Goal: Transaction & Acquisition: Obtain resource

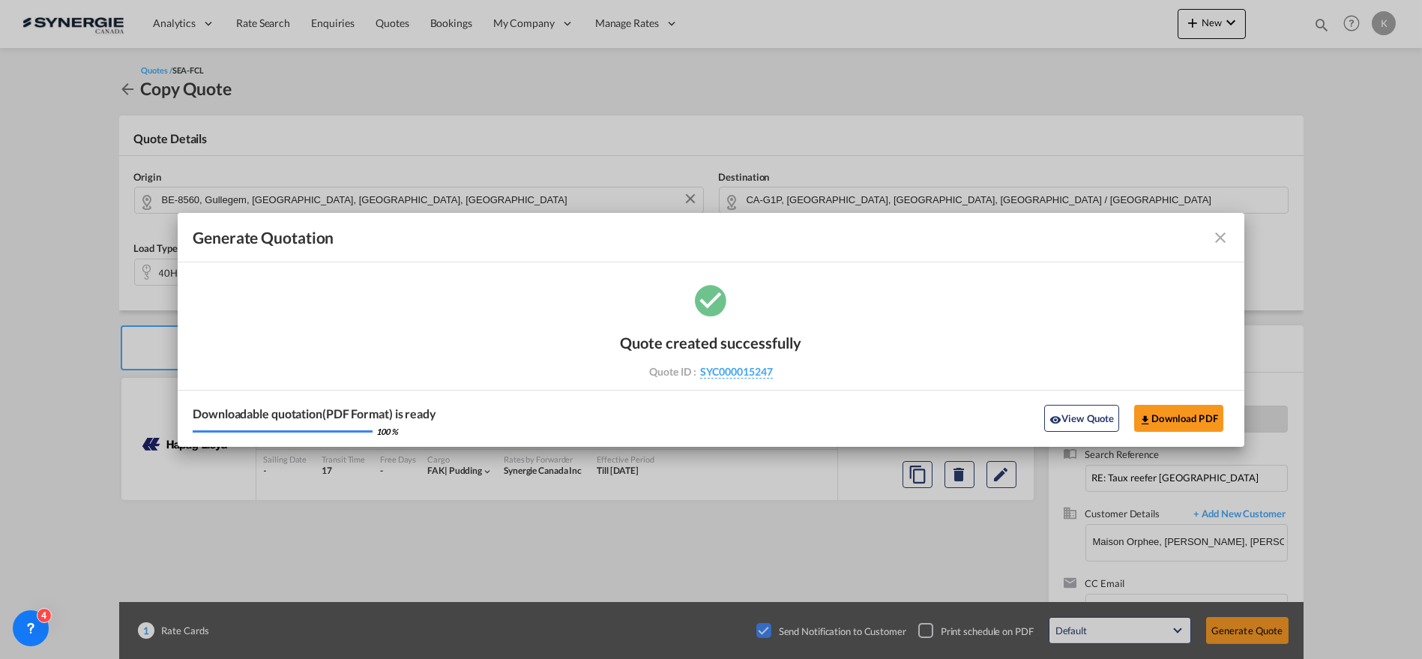
click at [1217, 235] on md-icon "icon-close fg-AAA8AD cursor m-0" at bounding box center [1220, 238] width 18 height 18
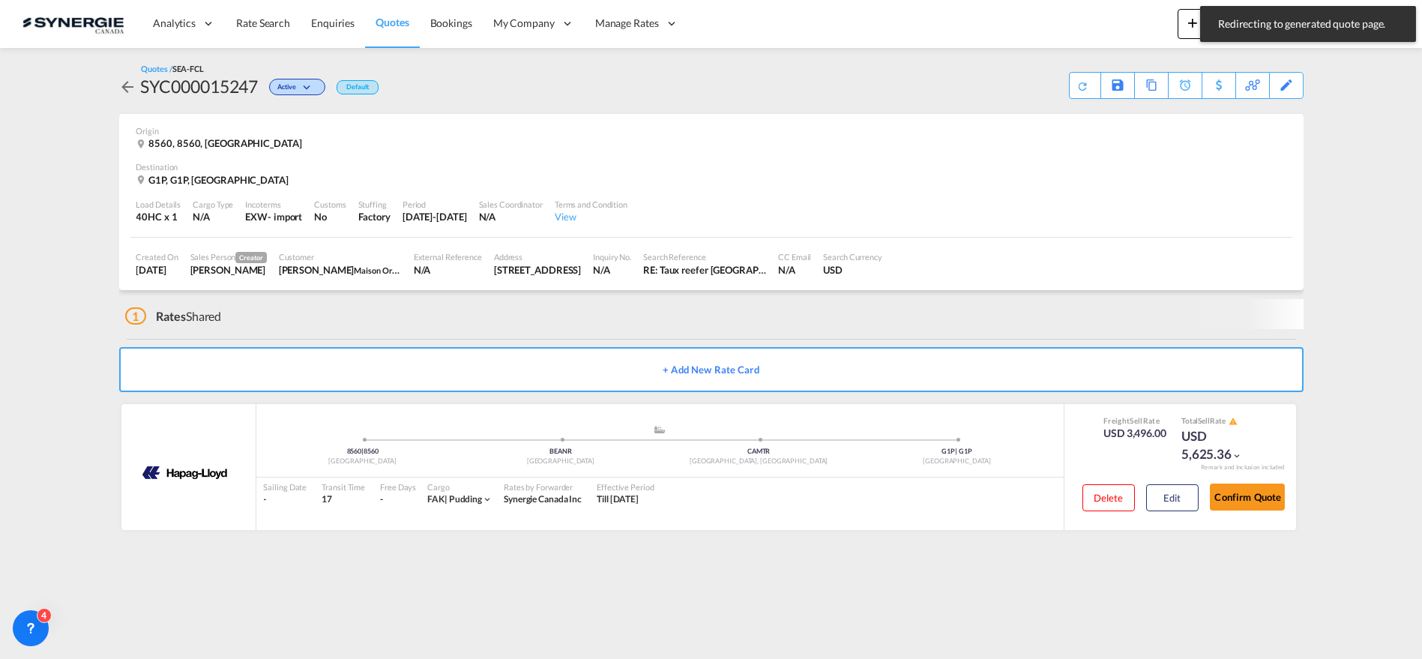
click at [1194, 28] on md-toast "Redirecting to generated quote page. Press Escape to dismiss." at bounding box center [1308, 24] width 228 height 48
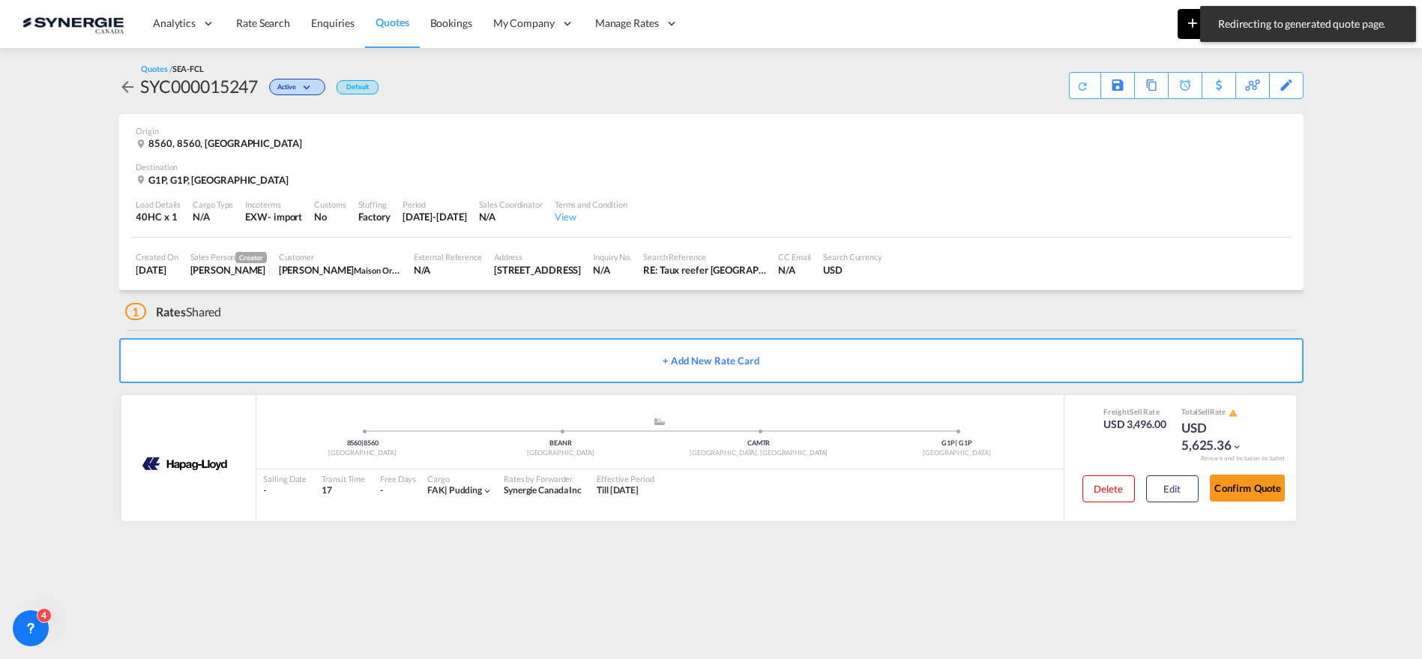
click at [1189, 20] on md-icon "icon-plus 400-fg" at bounding box center [1193, 22] width 18 height 18
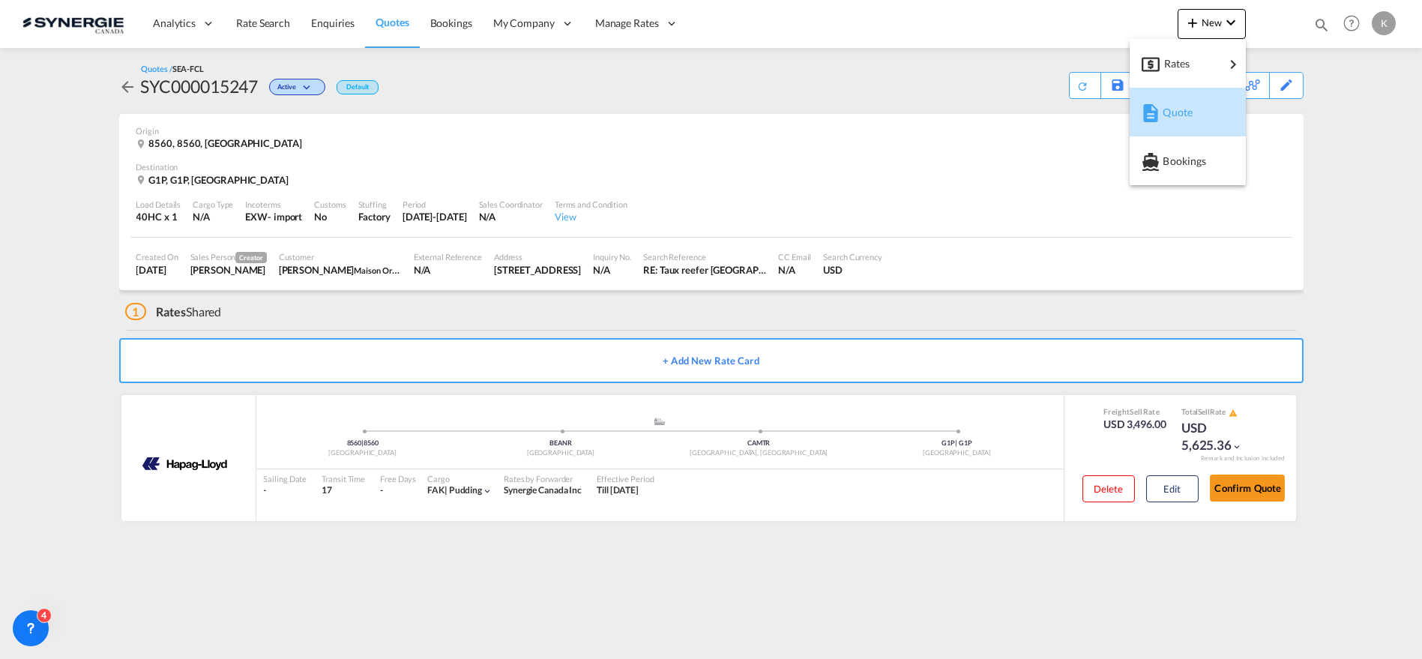
click at [1179, 116] on span "Quote" at bounding box center [1171, 112] width 16 height 30
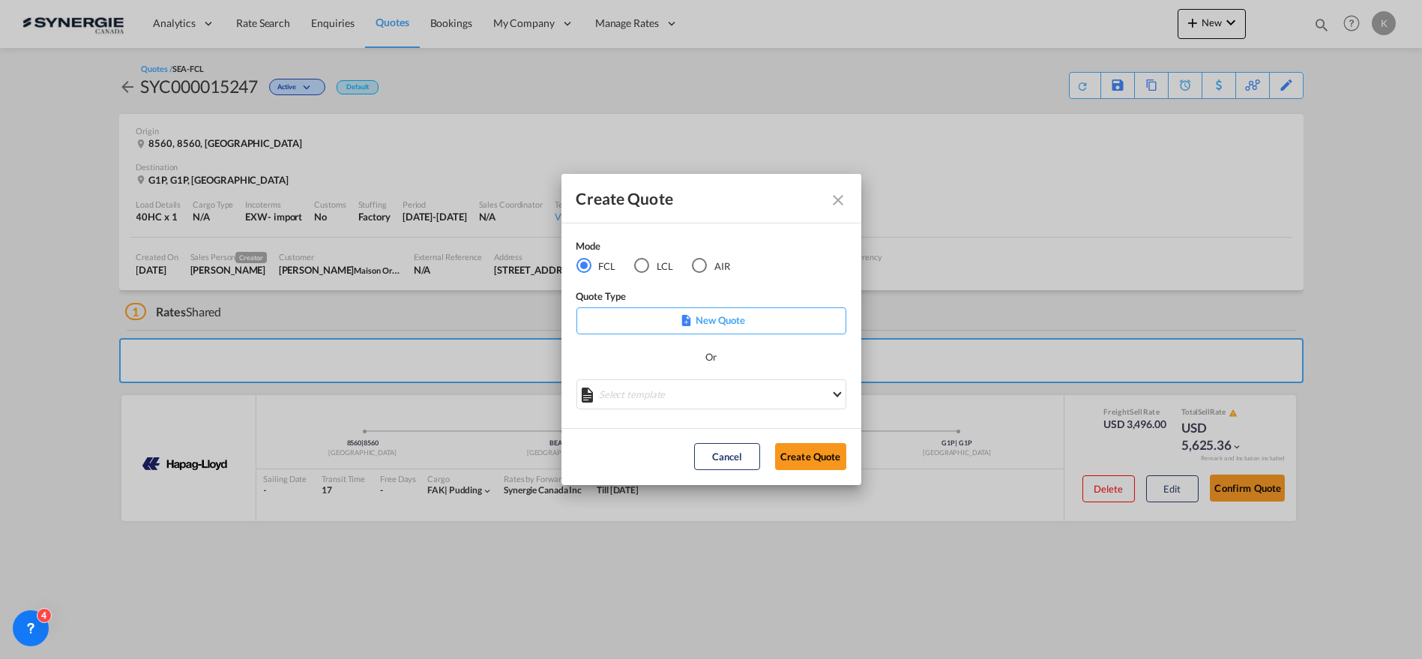
click at [645, 271] on div "LCL" at bounding box center [641, 265] width 15 height 15
click at [732, 403] on md-select "Select template *NEW* UBV [GEOGRAPHIC_DATA] consol LCL [PERSON_NAME] | [DATE] N…" at bounding box center [711, 394] width 270 height 30
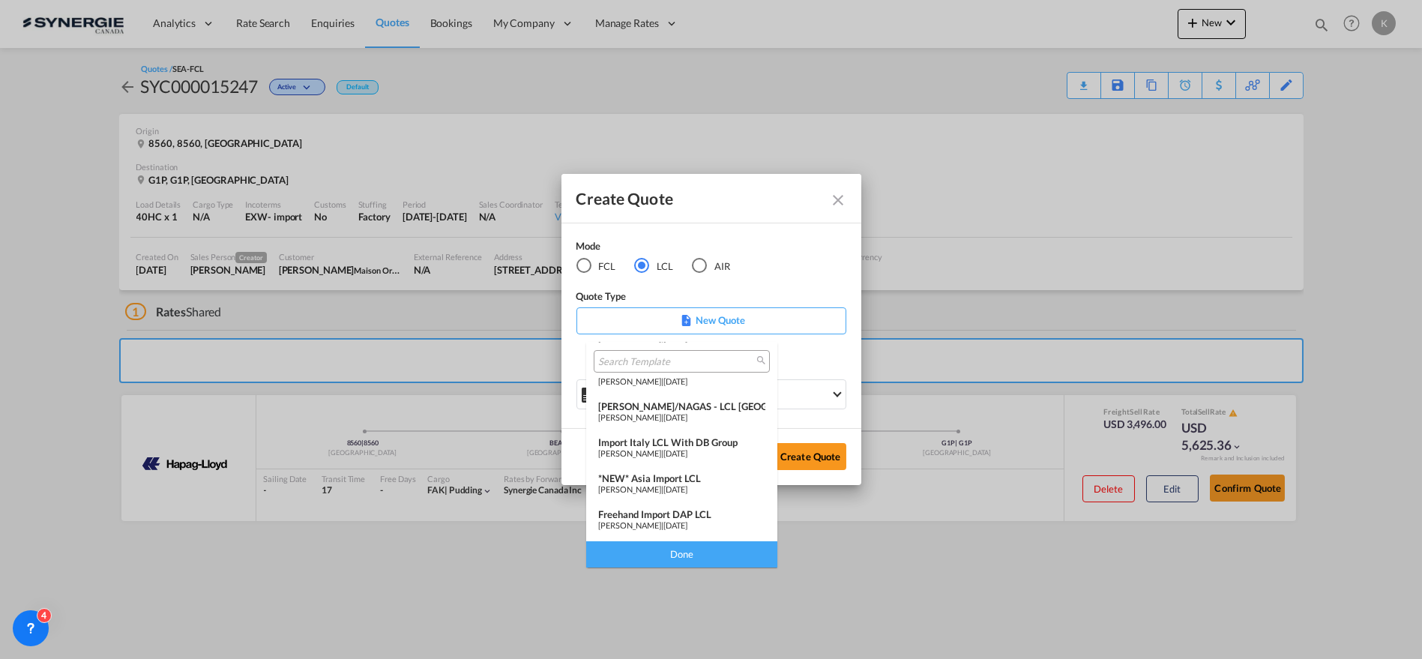
scroll to position [195, 0]
click at [711, 498] on md-option "LCL Export [PERSON_NAME] | [DATE]" at bounding box center [681, 487] width 191 height 36
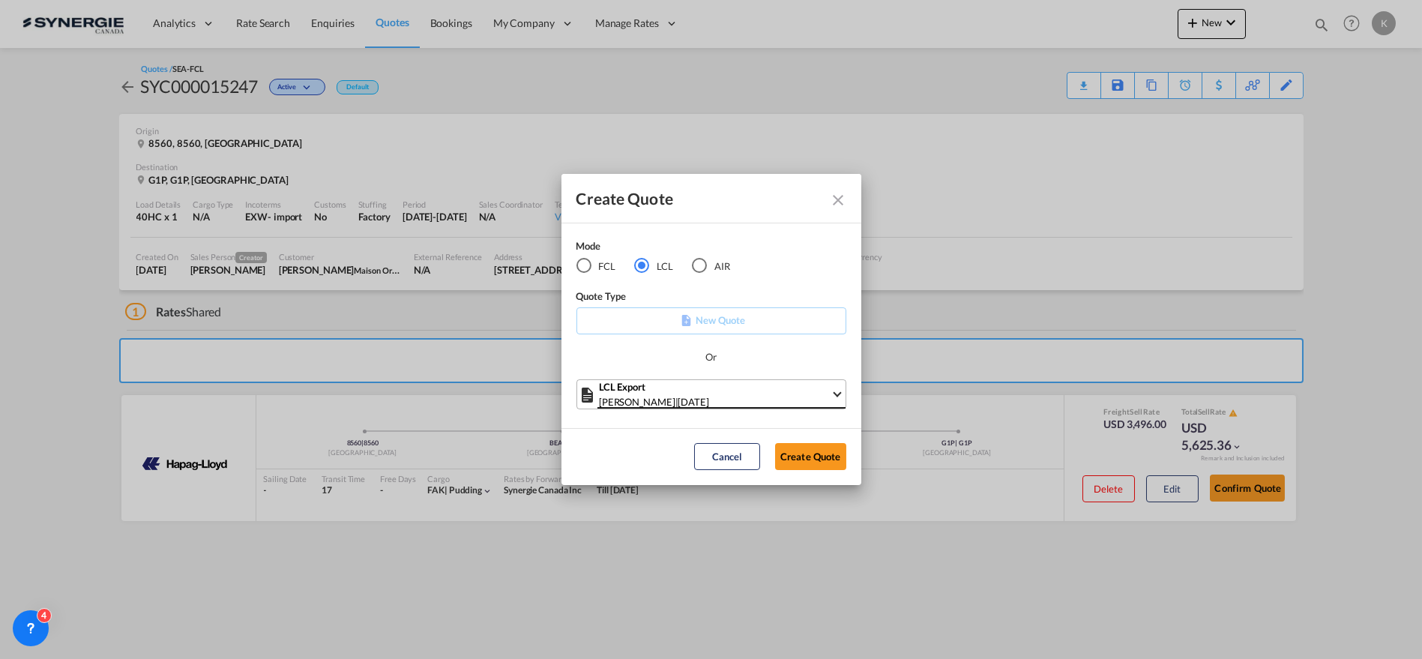
click at [813, 401] on div "[PERSON_NAME] | [DATE]" at bounding box center [715, 401] width 232 height 15
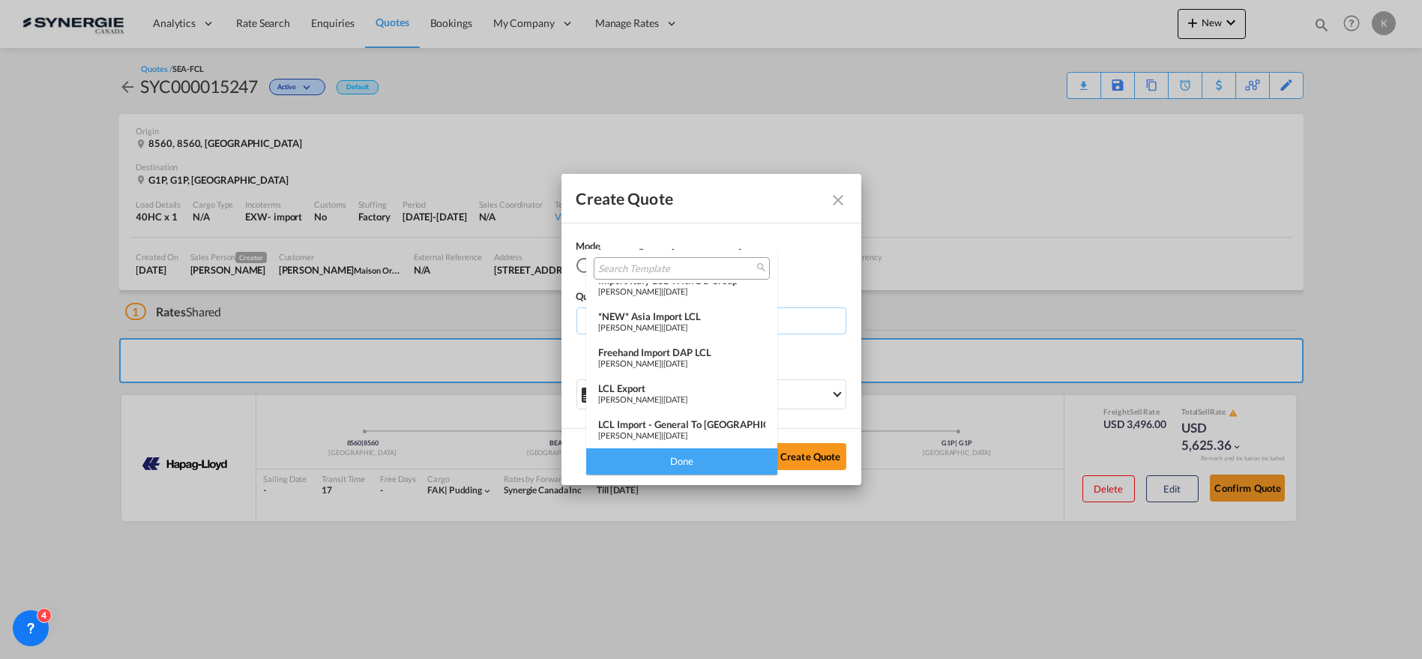
click at [661, 433] on span "[PERSON_NAME]" at bounding box center [629, 435] width 63 height 10
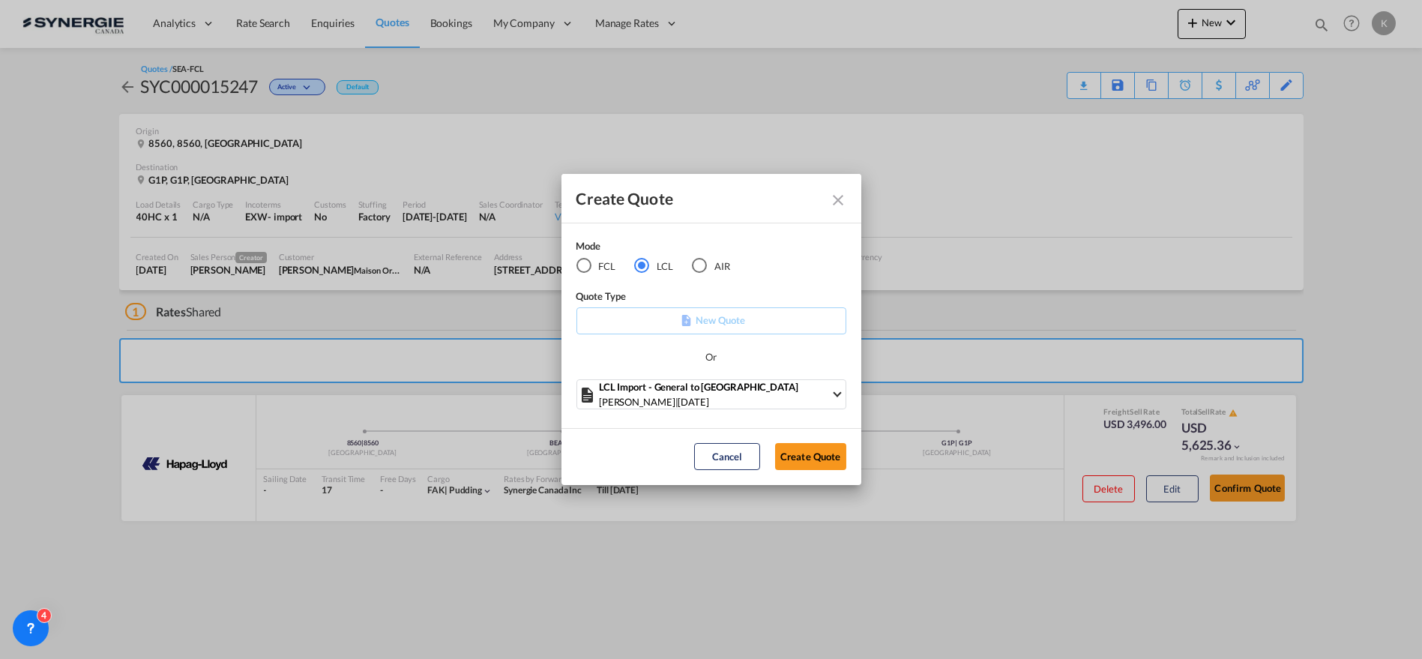
click at [687, 468] on div "Cancel Create Quote" at bounding box center [770, 456] width 167 height 27
click at [801, 456] on button "Create Quote" at bounding box center [810, 456] width 71 height 27
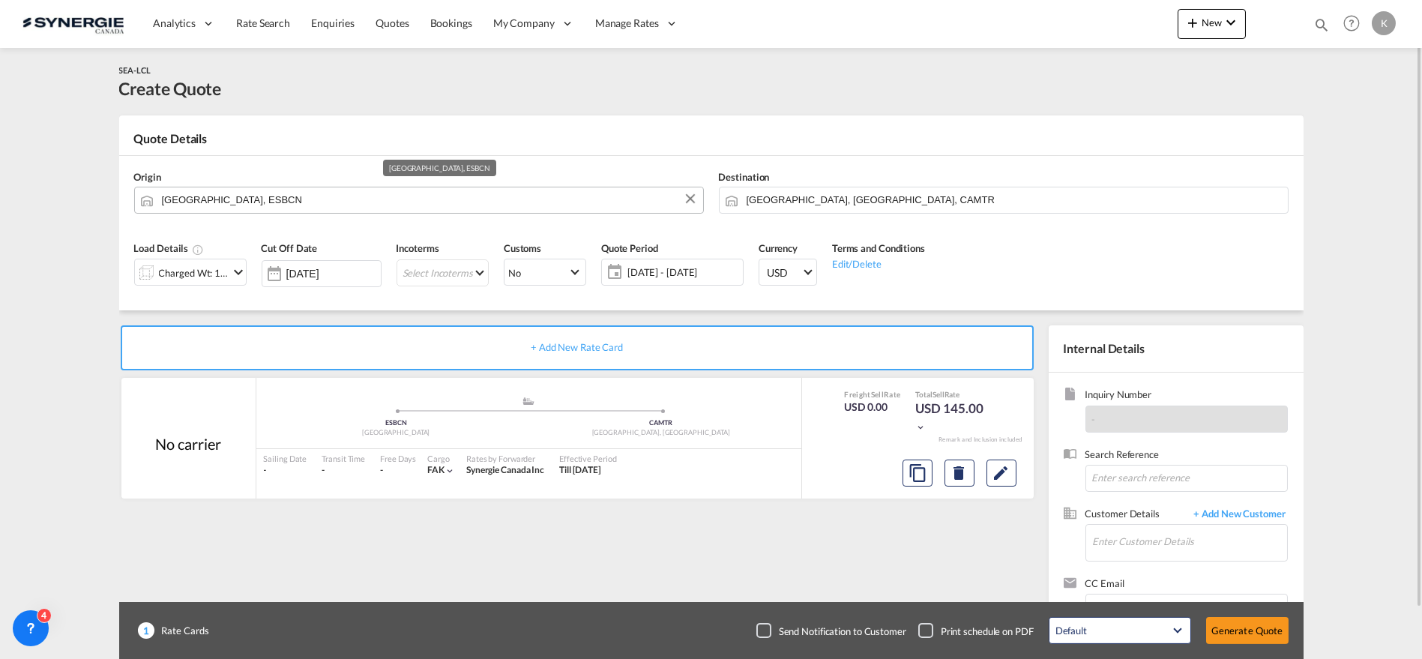
click at [222, 201] on input "[GEOGRAPHIC_DATA], ESBCN" at bounding box center [429, 200] width 534 height 26
click at [248, 196] on input "[GEOGRAPHIC_DATA], ESBCN" at bounding box center [429, 200] width 534 height 26
paste input "37688"
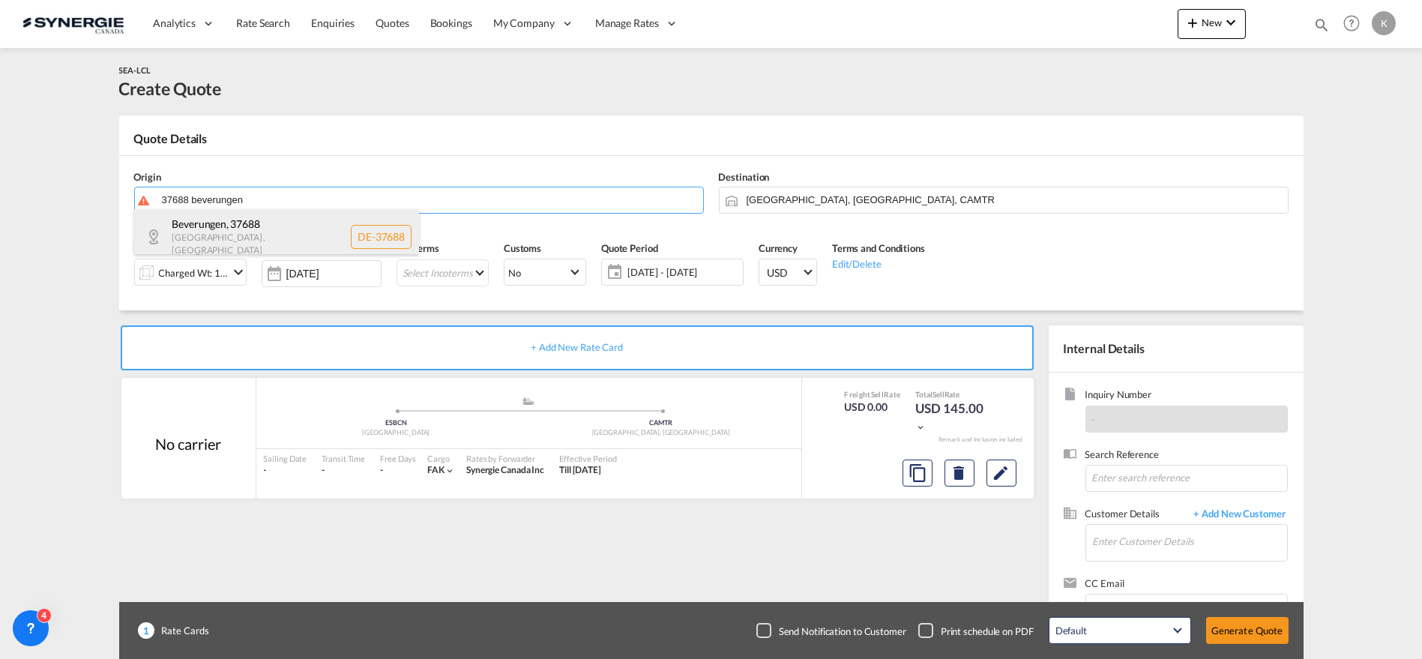
click at [250, 231] on div "Beverungen , 37688 [GEOGRAPHIC_DATA] , [GEOGRAPHIC_DATA] DE-37688" at bounding box center [276, 236] width 285 height 55
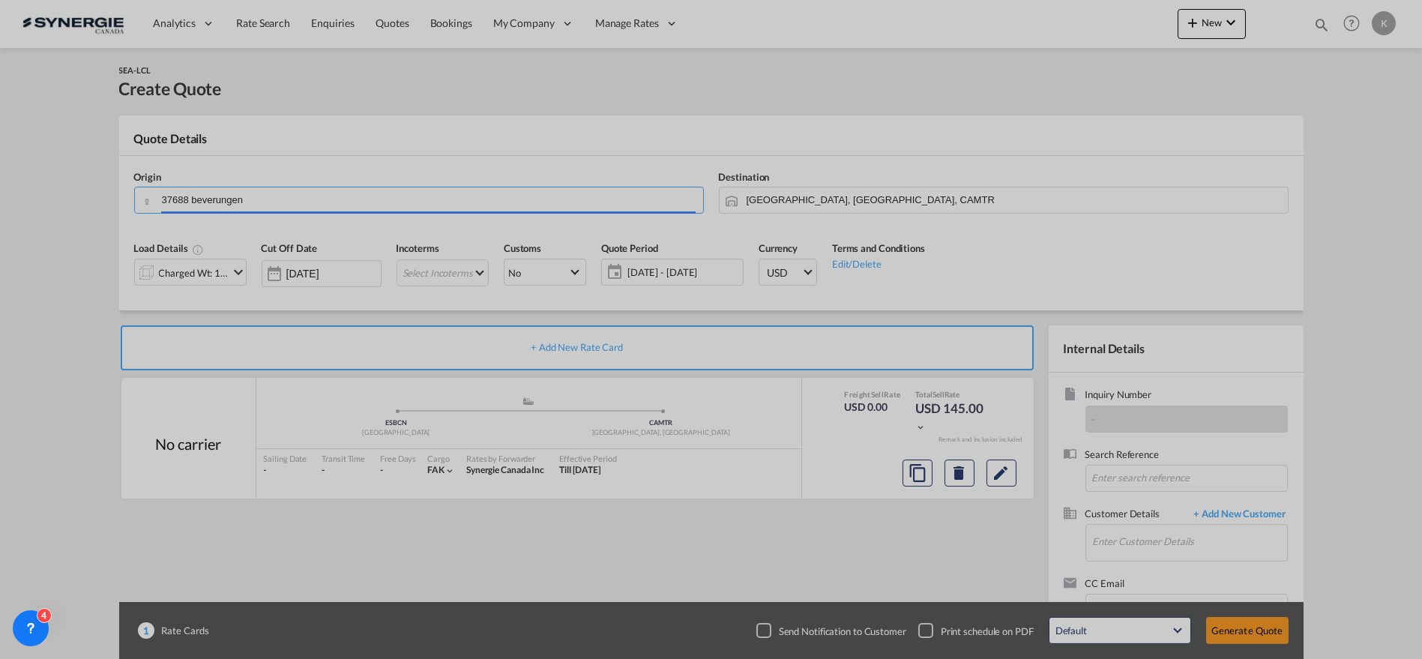
type input "DE-37688, Beverungen, [GEOGRAPHIC_DATA]"
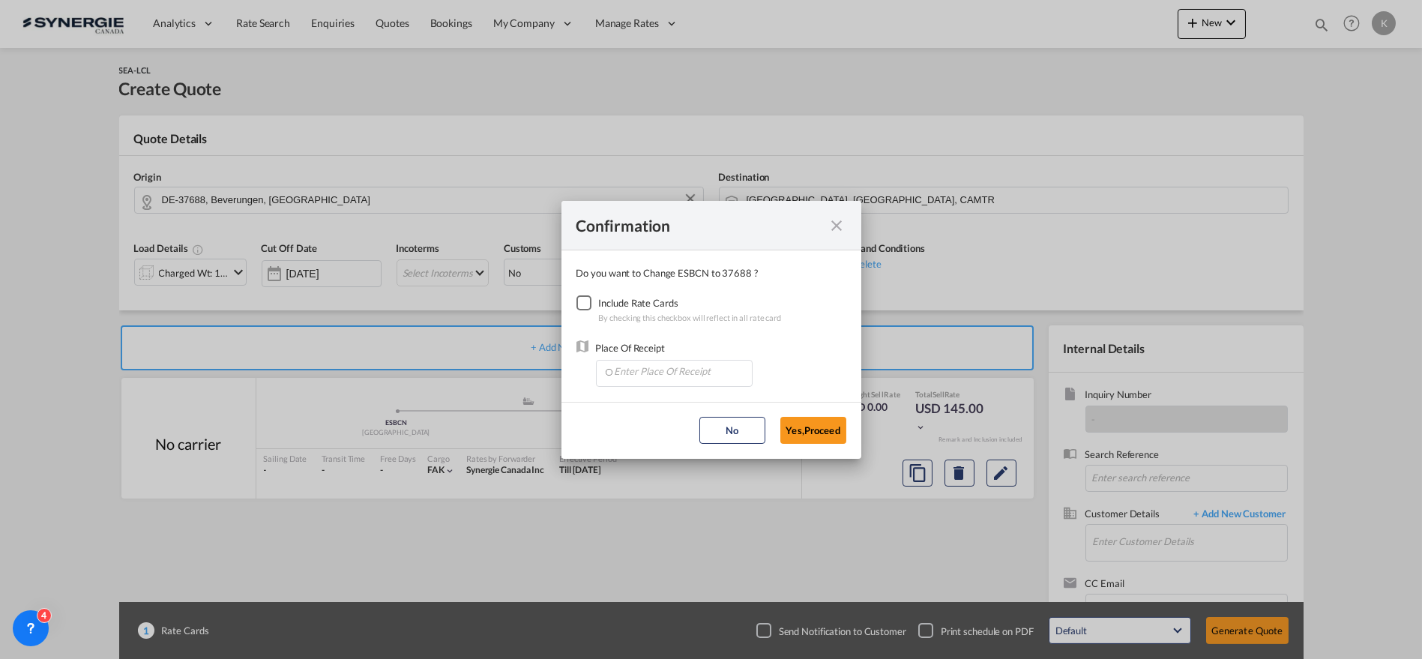
click at [576, 295] on div "Checkbox No Ink" at bounding box center [583, 302] width 15 height 15
click at [623, 367] on input "Enter Place Of Receipt" at bounding box center [677, 372] width 148 height 22
click at [661, 367] on input "Enter Place Of Receipt" at bounding box center [677, 372] width 148 height 22
click at [699, 441] on span "NLRTM, [GEOGRAPHIC_DATA], [GEOGRAPHIC_DATA], [GEOGRAPHIC_DATA], [GEOGRAPHIC_DAT…" at bounding box center [851, 440] width 477 height 13
type input "NLRTM, [GEOGRAPHIC_DATA], [GEOGRAPHIC_DATA], [GEOGRAPHIC_DATA], [GEOGRAPHIC_DAT…"
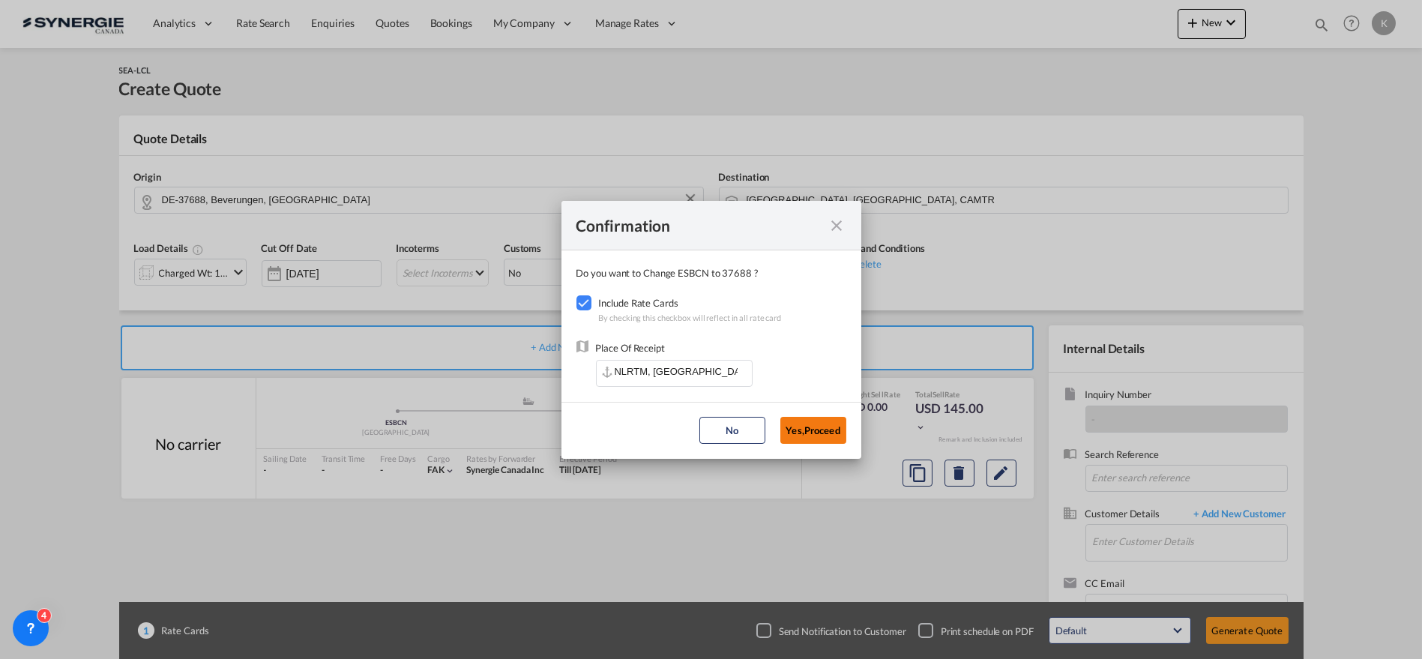
click at [825, 428] on button "Yes,Proceed" at bounding box center [813, 430] width 66 height 27
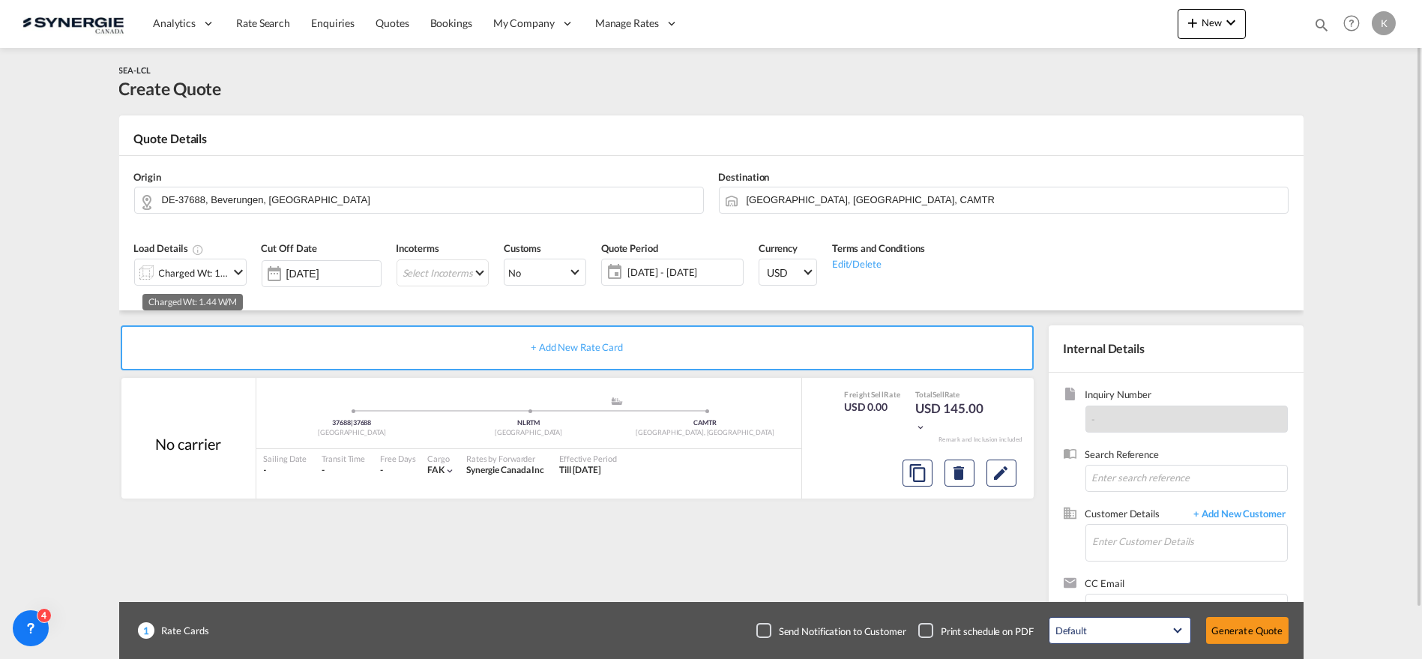
click at [176, 280] on div "Charged Wt: 1.44 W/M" at bounding box center [194, 272] width 70 height 21
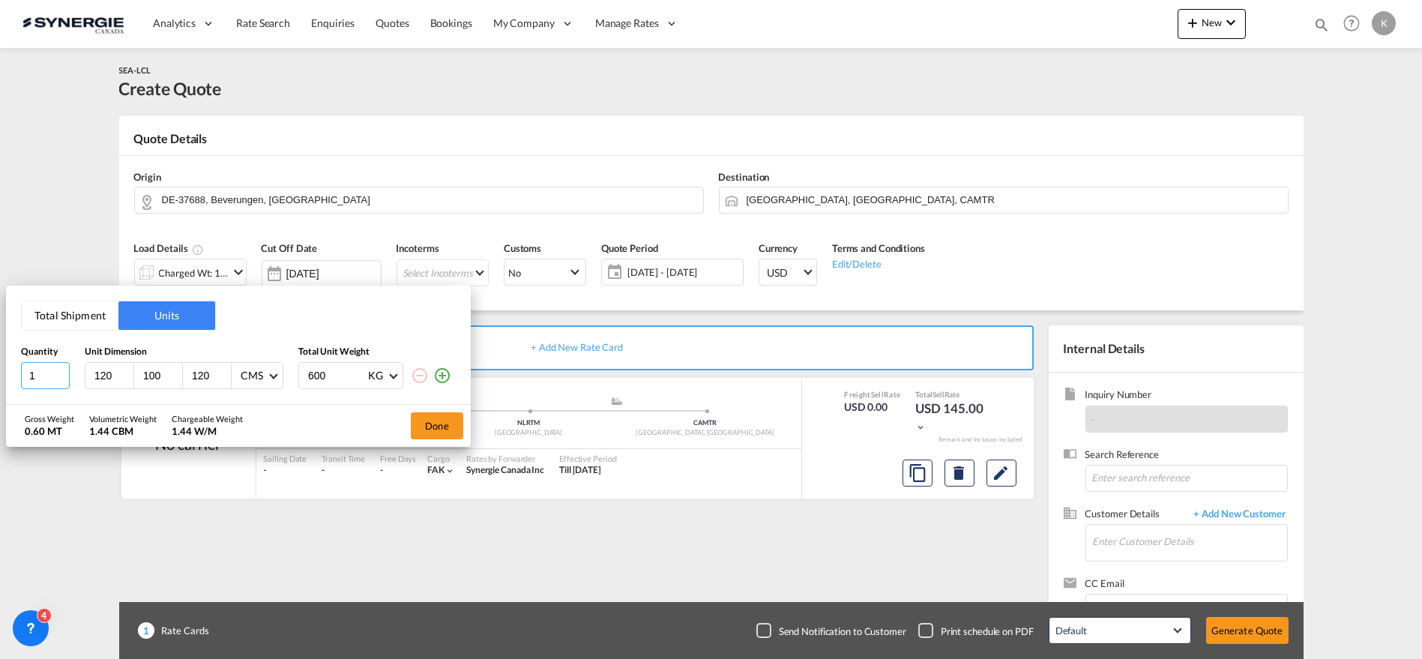
drag, startPoint x: 40, startPoint y: 379, endPoint x: 10, endPoint y: 384, distance: 30.4
click at [10, 384] on div "Total Shipment Units Quantity Unit Dimension Total Unit Weight 1 120 100 120 CM…" at bounding box center [238, 345] width 465 height 118
type input "8"
type input "80"
type input "118"
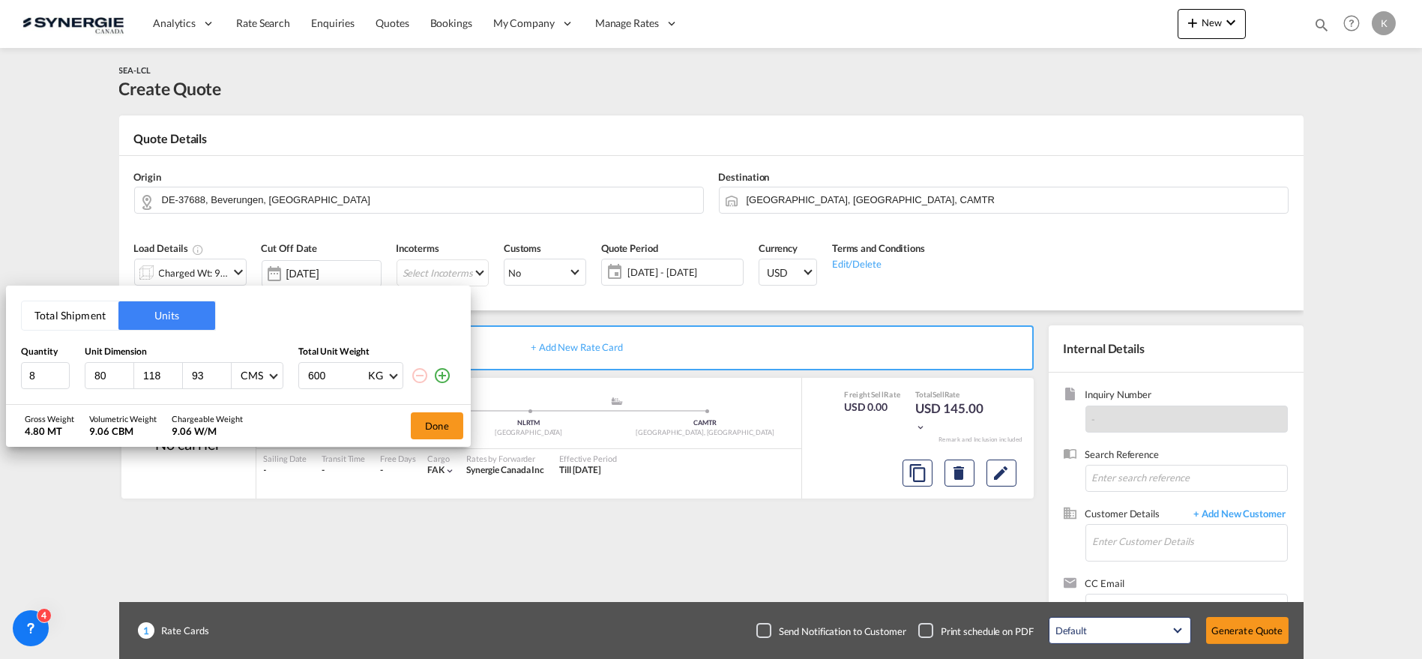
type input "93"
type input "41"
type input "41.11"
click at [438, 378] on md-icon "icon-plus-circle-outline" at bounding box center [442, 376] width 18 height 18
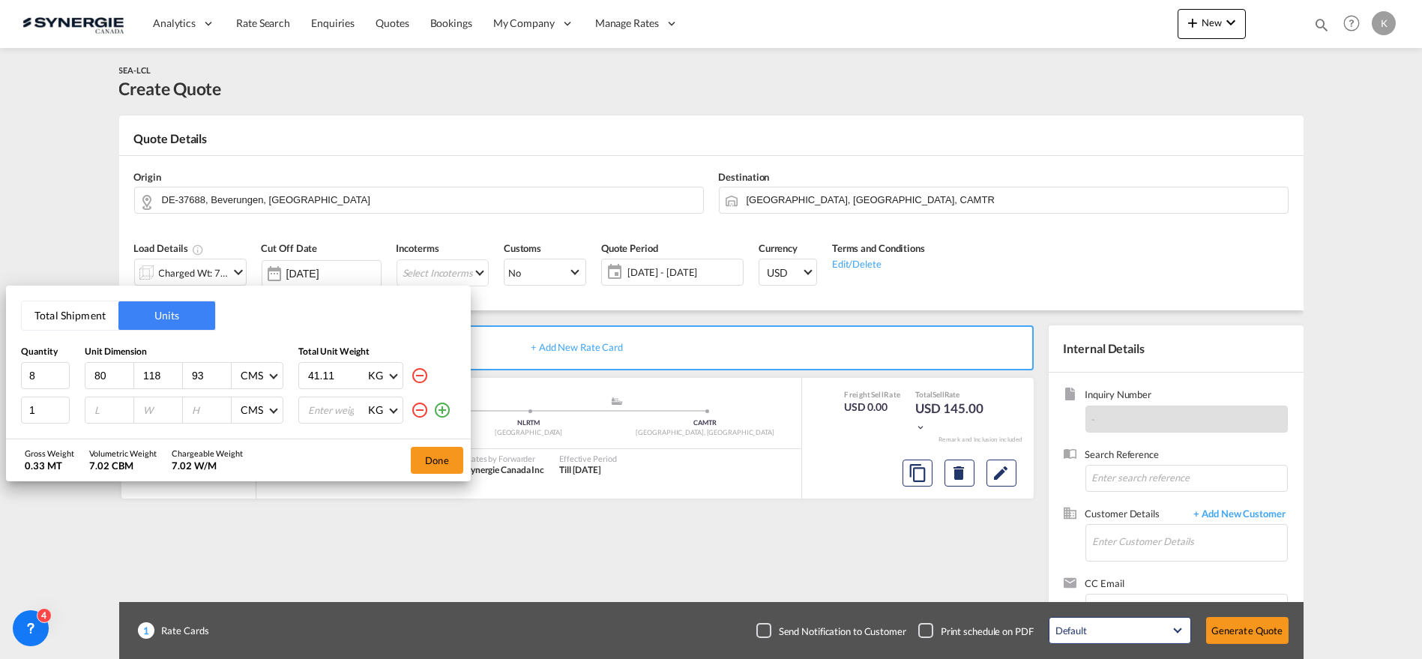
click at [89, 412] on div at bounding box center [109, 409] width 49 height 25
click at [96, 409] on input "number" at bounding box center [113, 409] width 40 height 13
type input "80"
type input "115"
type input "52"
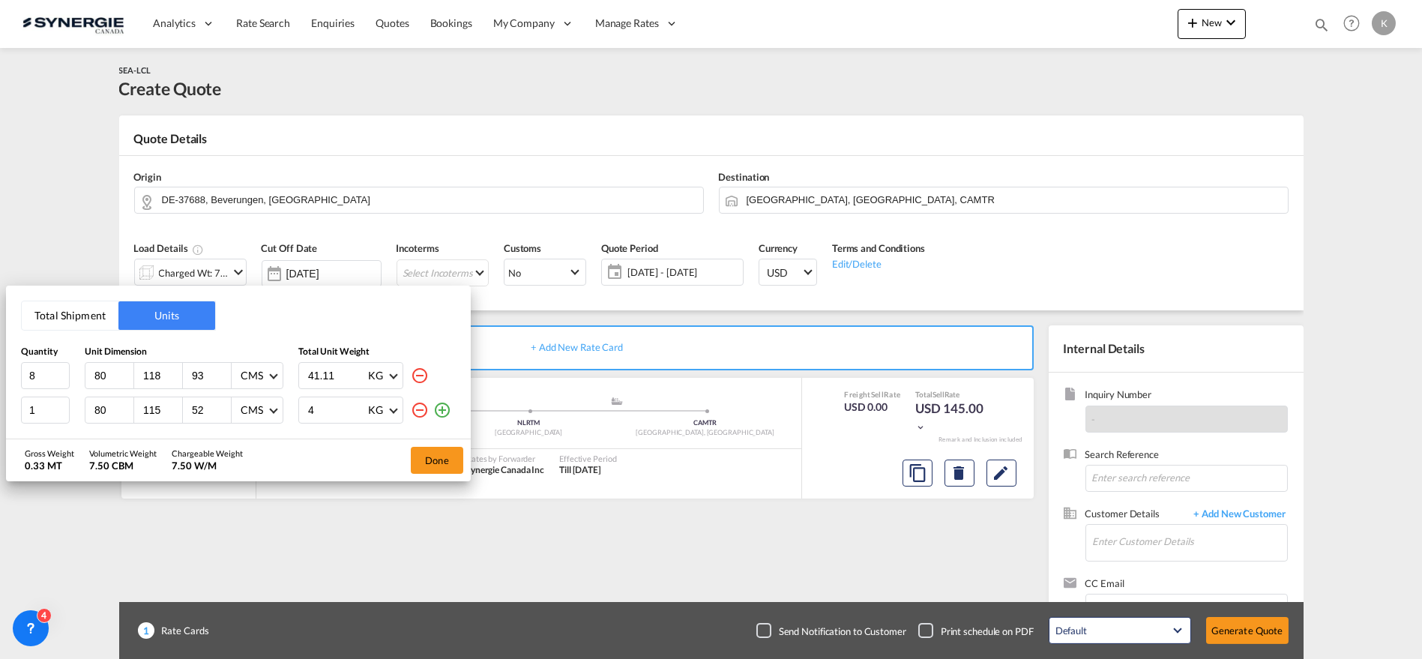
type input "41"
type input "41.11"
click at [446, 462] on button "Done" at bounding box center [437, 460] width 52 height 27
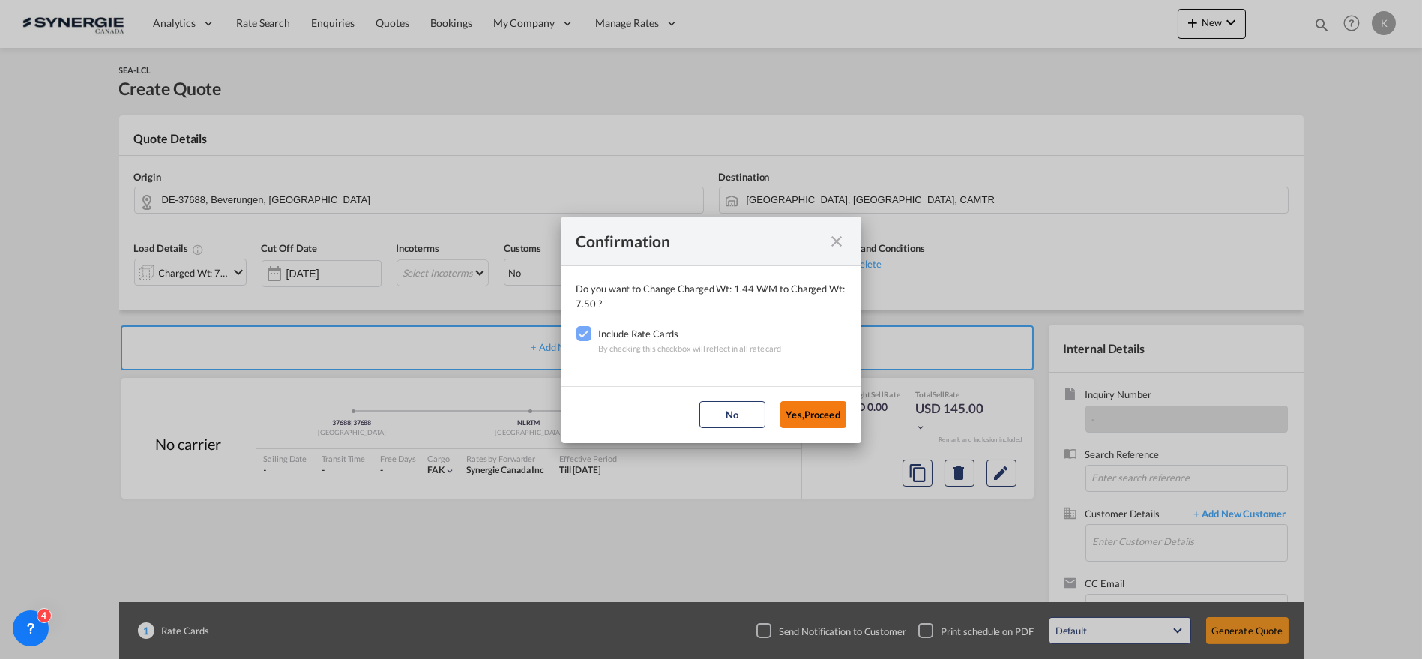
click at [819, 419] on button "Yes,Proceed" at bounding box center [813, 414] width 66 height 27
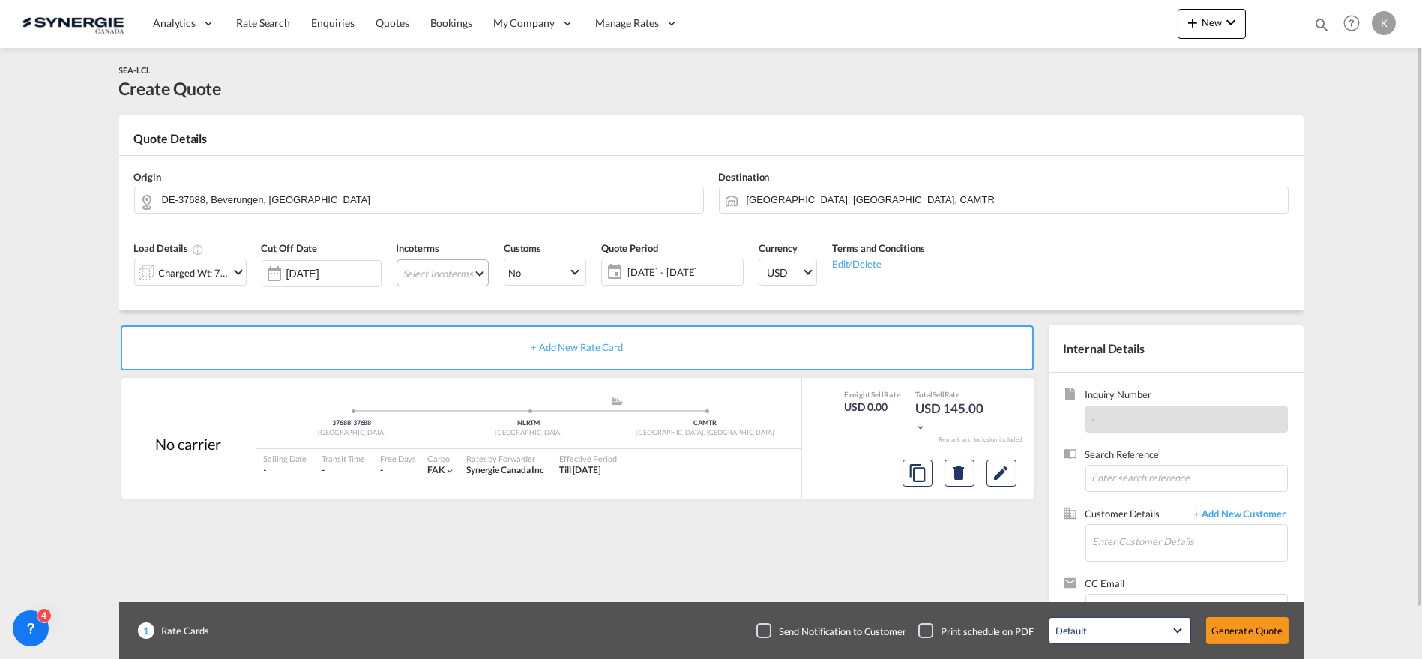
click at [429, 279] on md-select "Select Incoterms CPT - export Carrier Paid to FAS - export Free Alongside Ship …" at bounding box center [443, 272] width 92 height 27
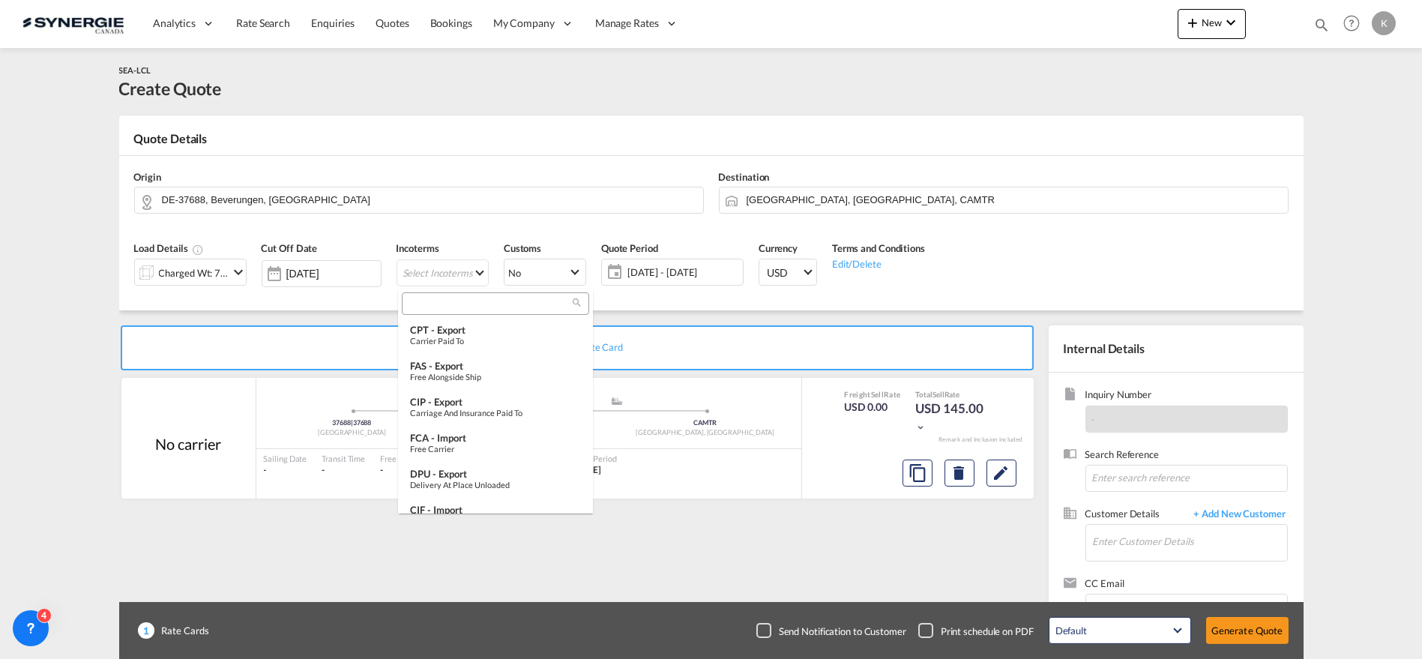
click at [470, 302] on input "search" at bounding box center [489, 303] width 166 height 13
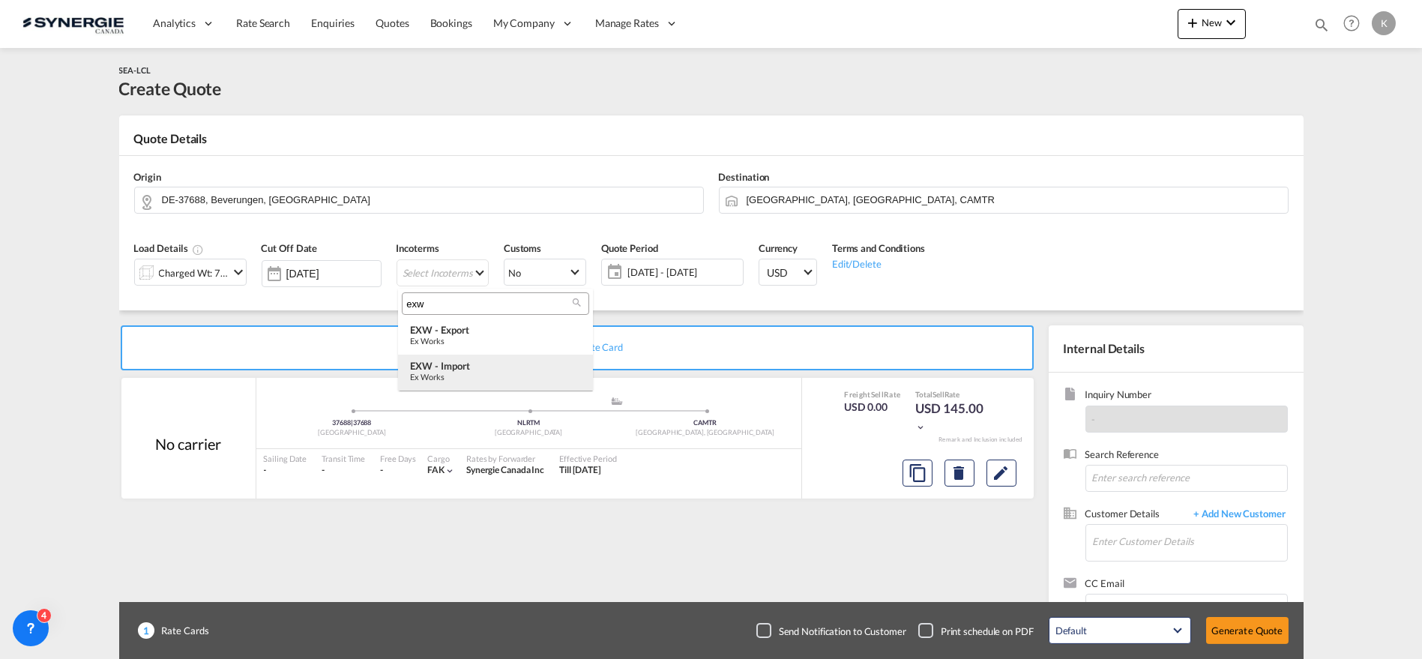
type input "exw"
click at [451, 373] on div "Ex Works" at bounding box center [495, 377] width 171 height 10
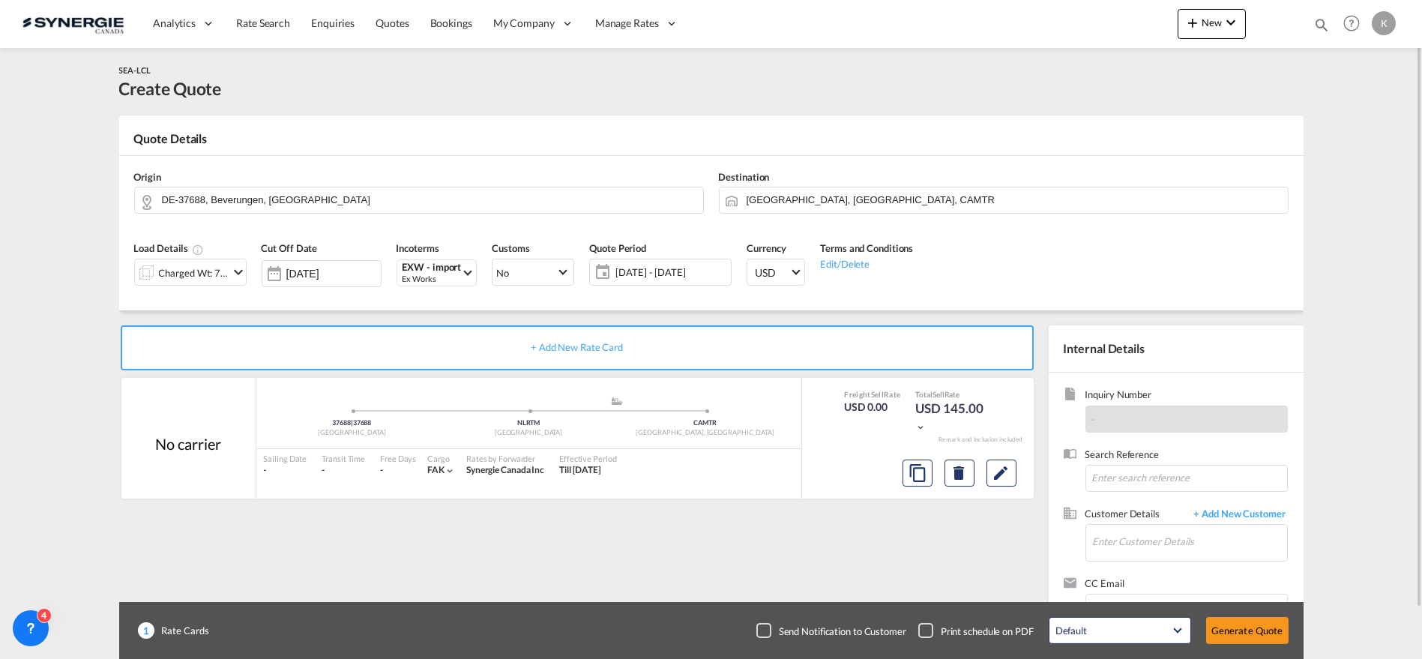
click at [642, 274] on span "[DATE] - [DATE]" at bounding box center [671, 271] width 112 height 13
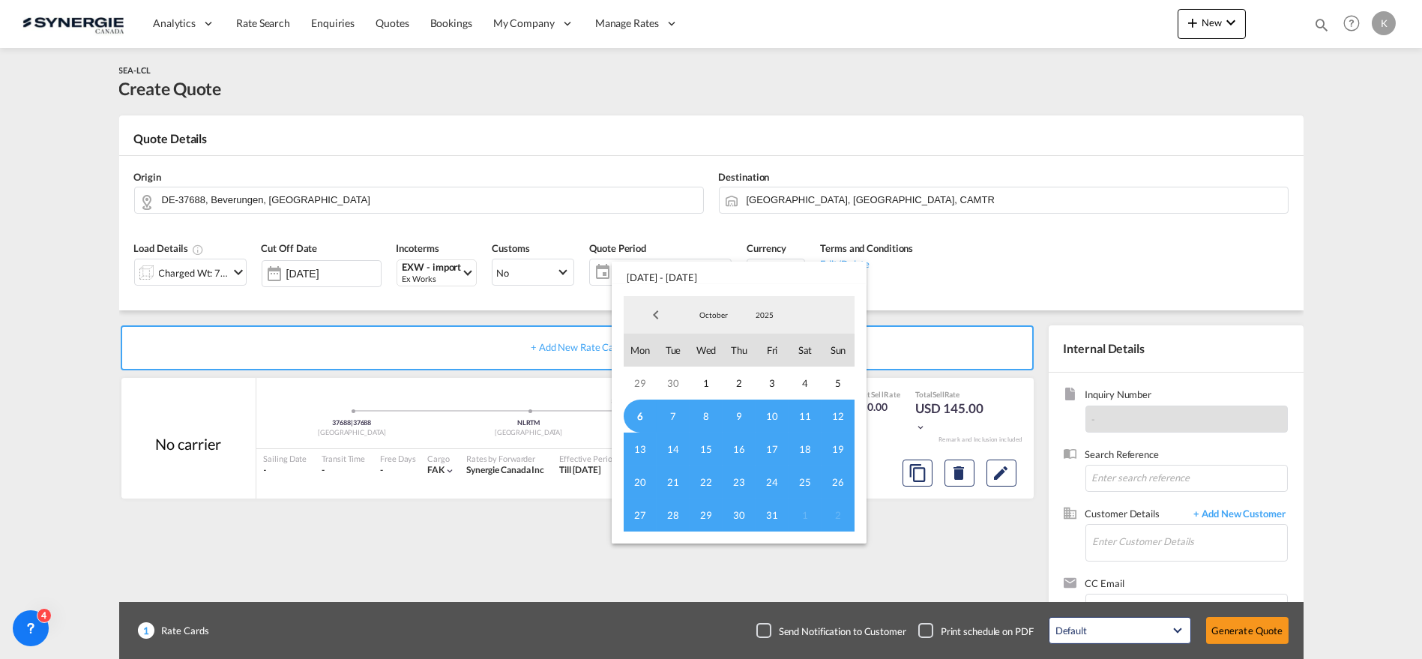
click at [640, 424] on span "6" at bounding box center [640, 416] width 33 height 33
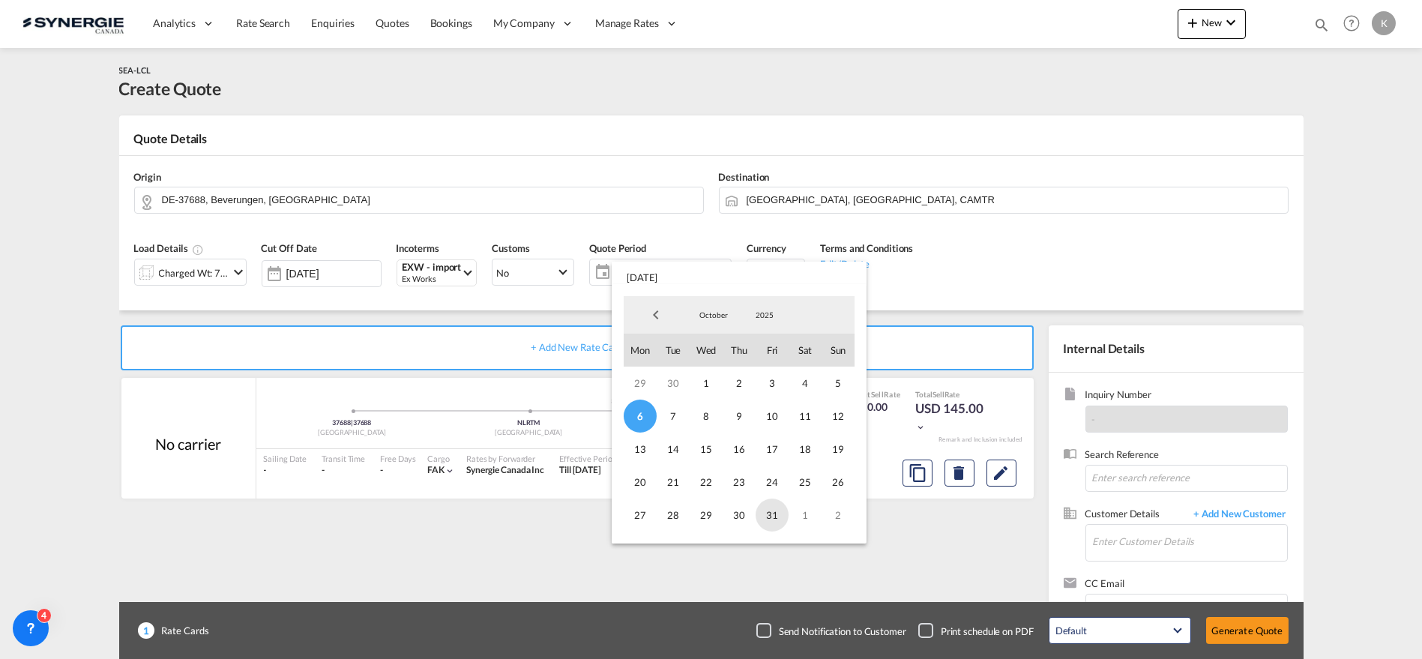
click at [781, 513] on span "31" at bounding box center [772, 514] width 33 height 33
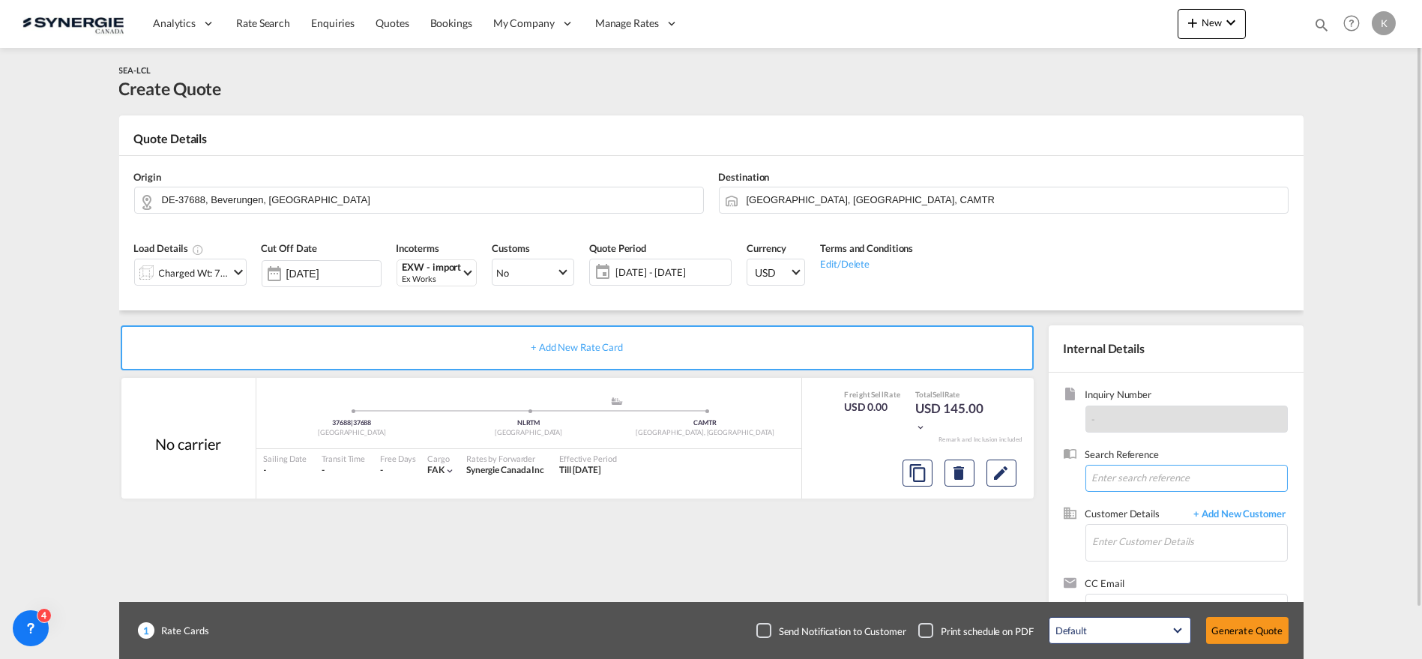
click at [1148, 485] on input at bounding box center [1186, 478] width 202 height 27
paste input "AW: Demande de prix Allemagne / [GEOGRAPHIC_DATA]- AC00030132"
type input "AW: Demande de prix Allemagne / [GEOGRAPHIC_DATA]- AC00030132"
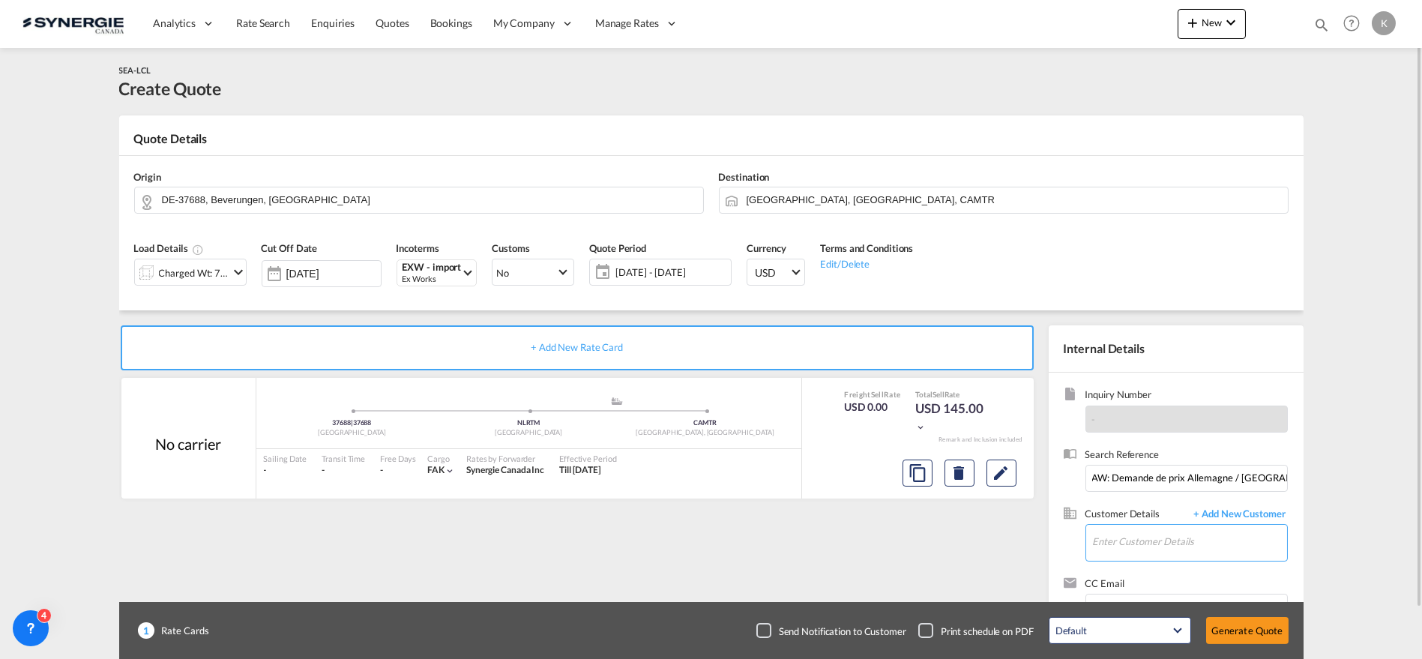
click at [1123, 543] on input "Enter Customer Details" at bounding box center [1190, 542] width 194 height 34
paste input "[EMAIL_ADDRESS][PERSON_NAME][DOMAIN_NAME]"
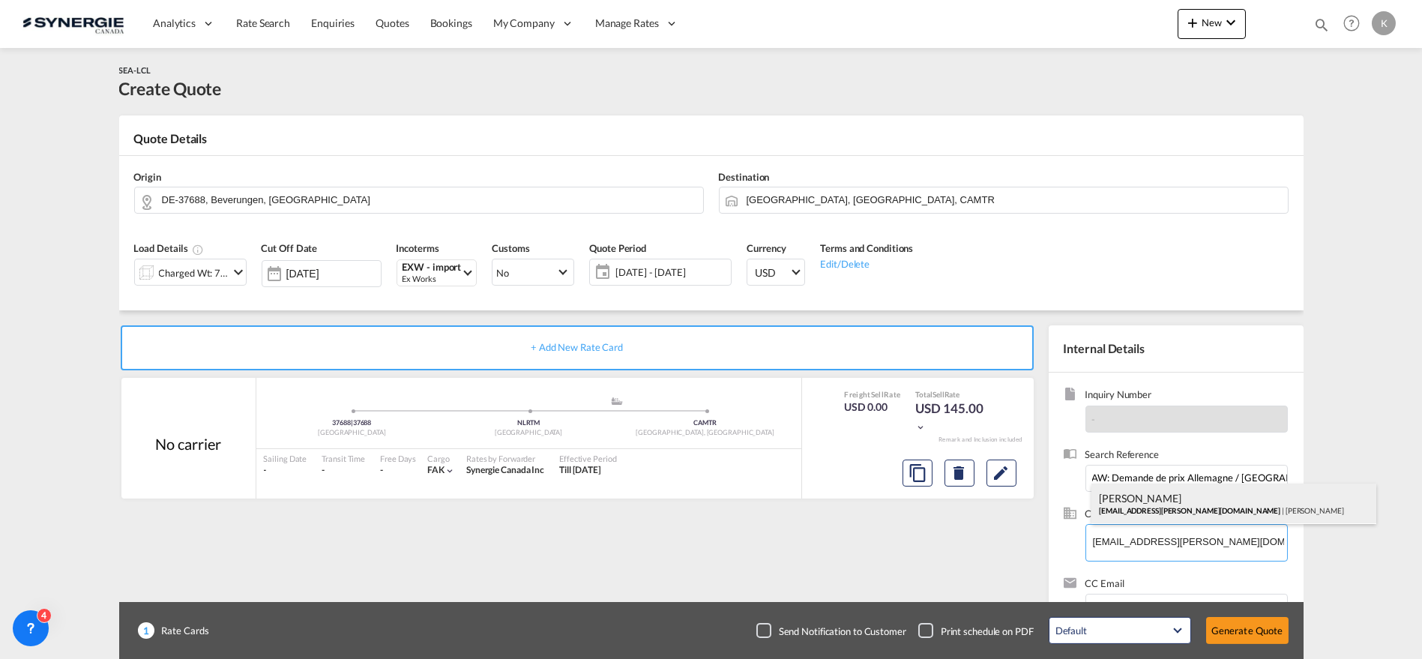
click at [1187, 506] on div "[PERSON_NAME] [EMAIL_ADDRESS][PERSON_NAME][DOMAIN_NAME] | [PERSON_NAME]" at bounding box center [1233, 503] width 285 height 40
type input "[PERSON_NAME], [EMAIL_ADDRESS][PERSON_NAME][DOMAIN_NAME]"
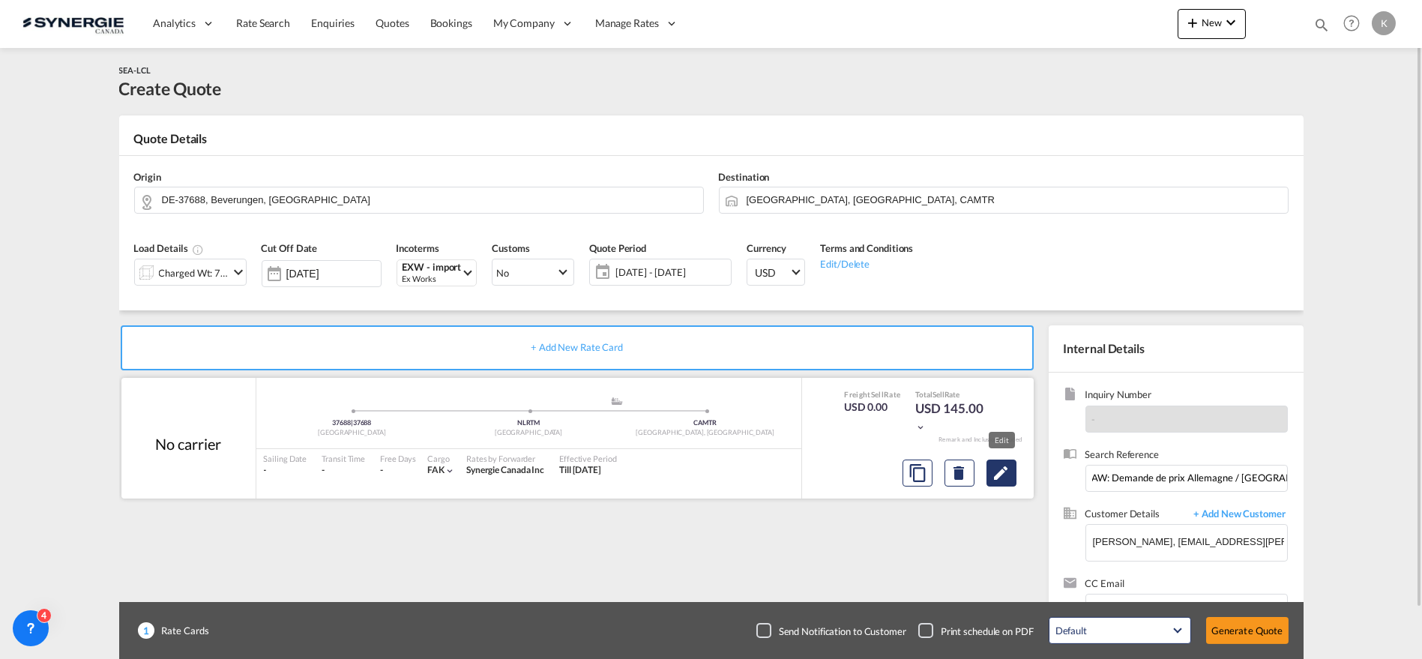
click at [1004, 479] on md-icon "Edit" at bounding box center [1001, 473] width 18 height 18
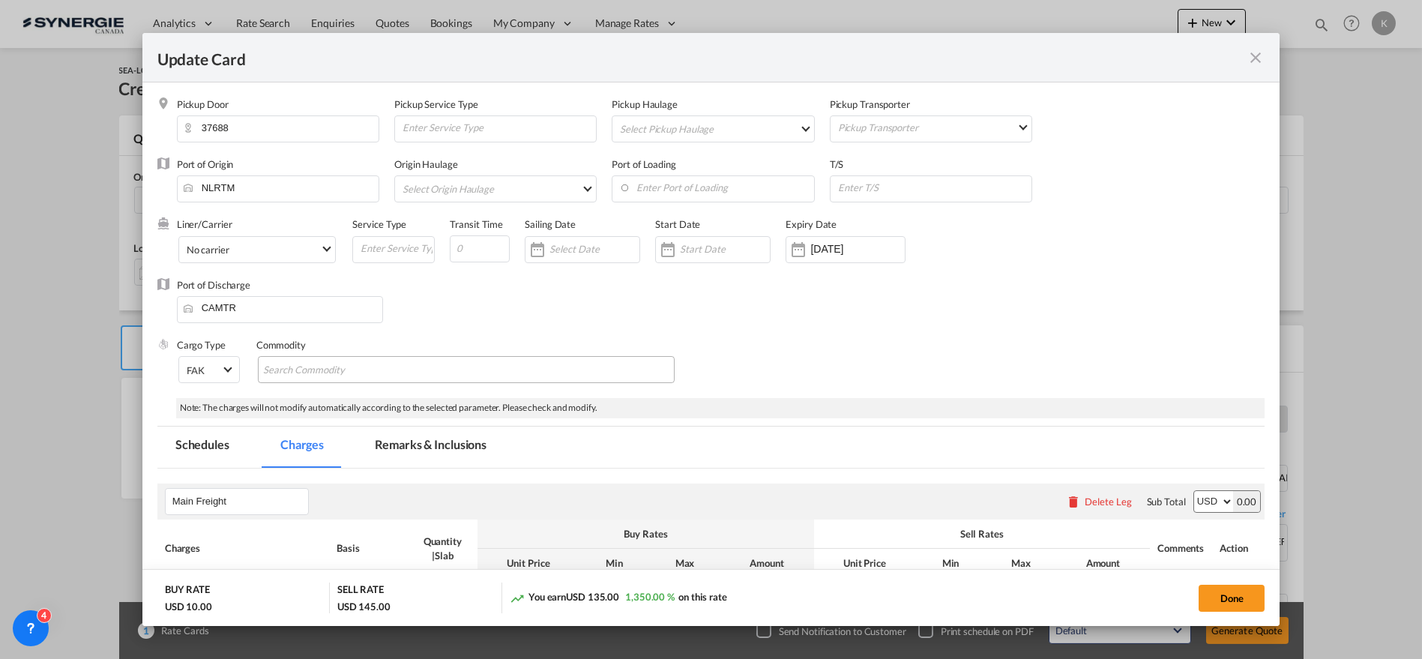
select select "per_w/m"
select select "flat"
select select "per_hbl"
select select "per_w/m"
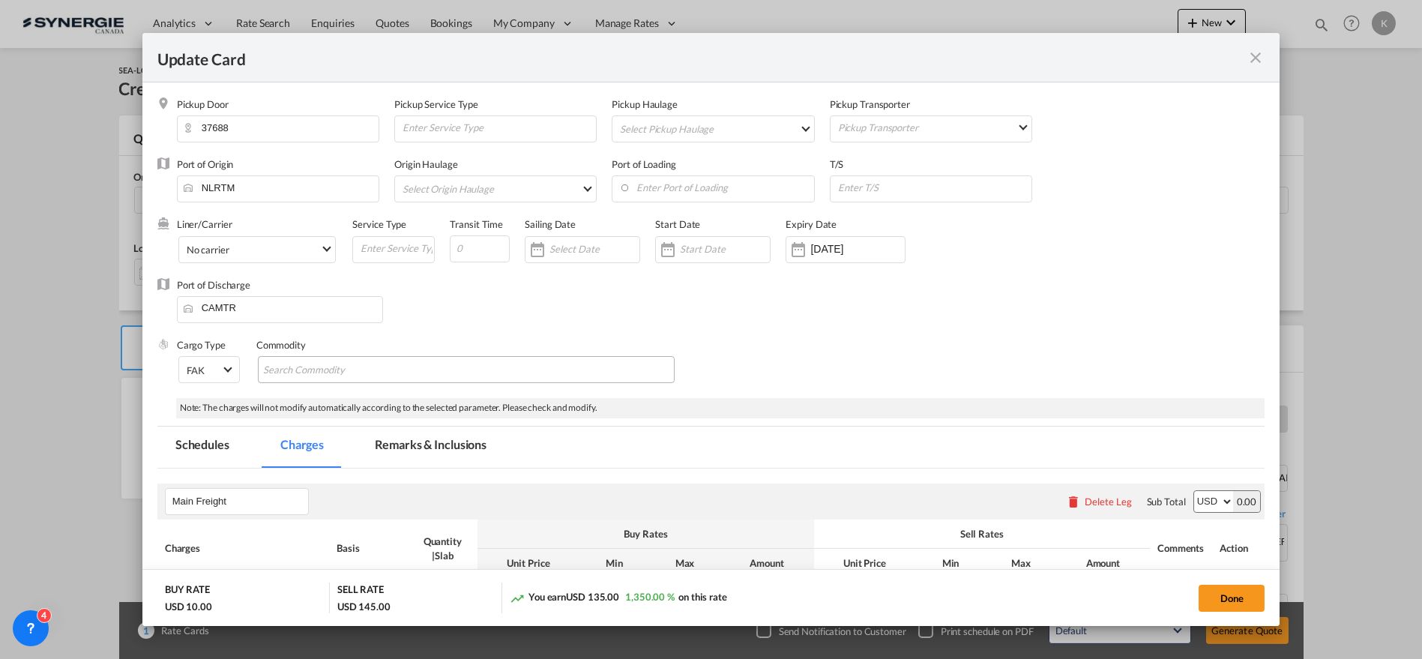
select select "per_bl"
select select "flat"
select select "per_bl"
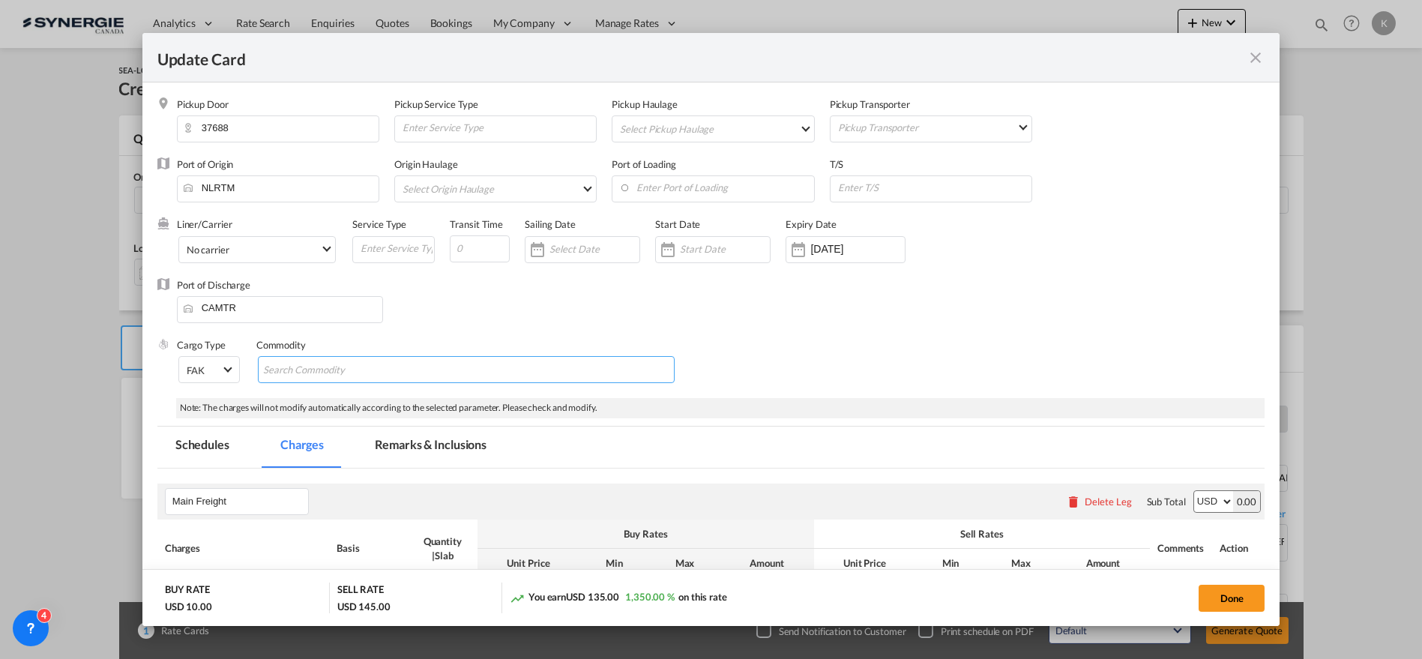
click at [338, 364] on input "Search Commodity" at bounding box center [331, 370] width 137 height 24
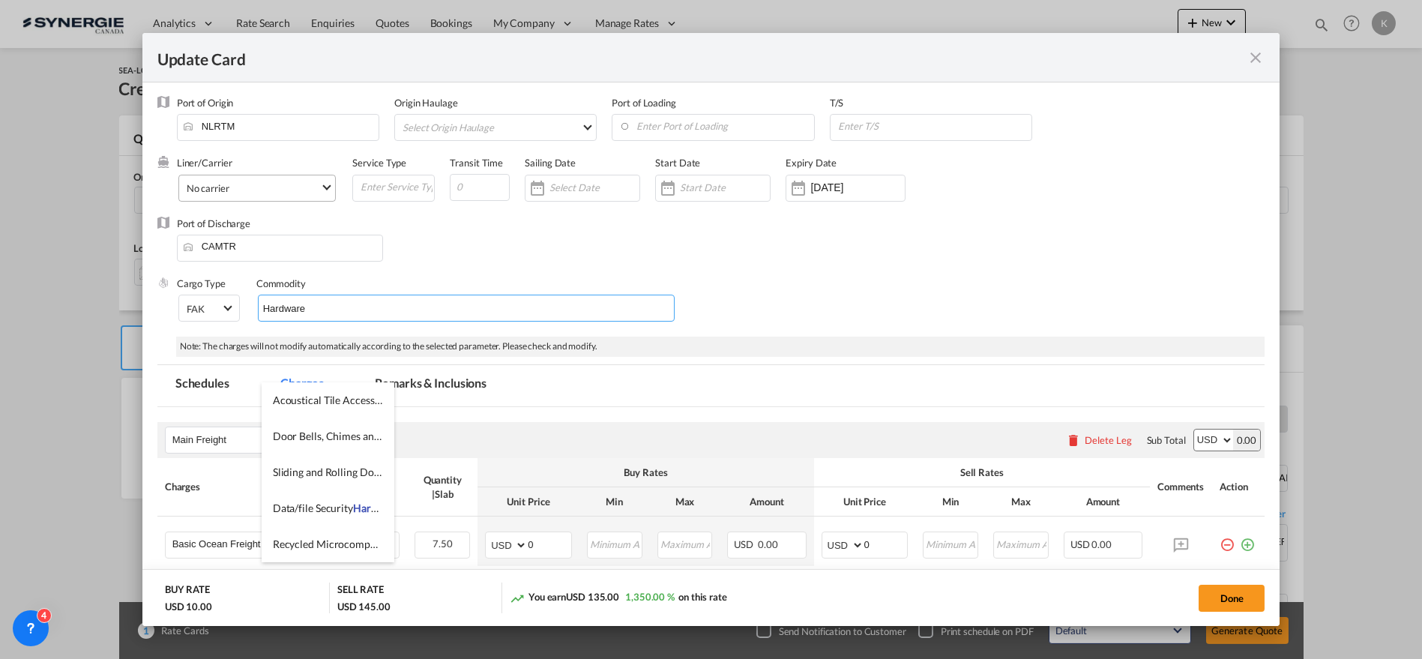
scroll to position [83, 0]
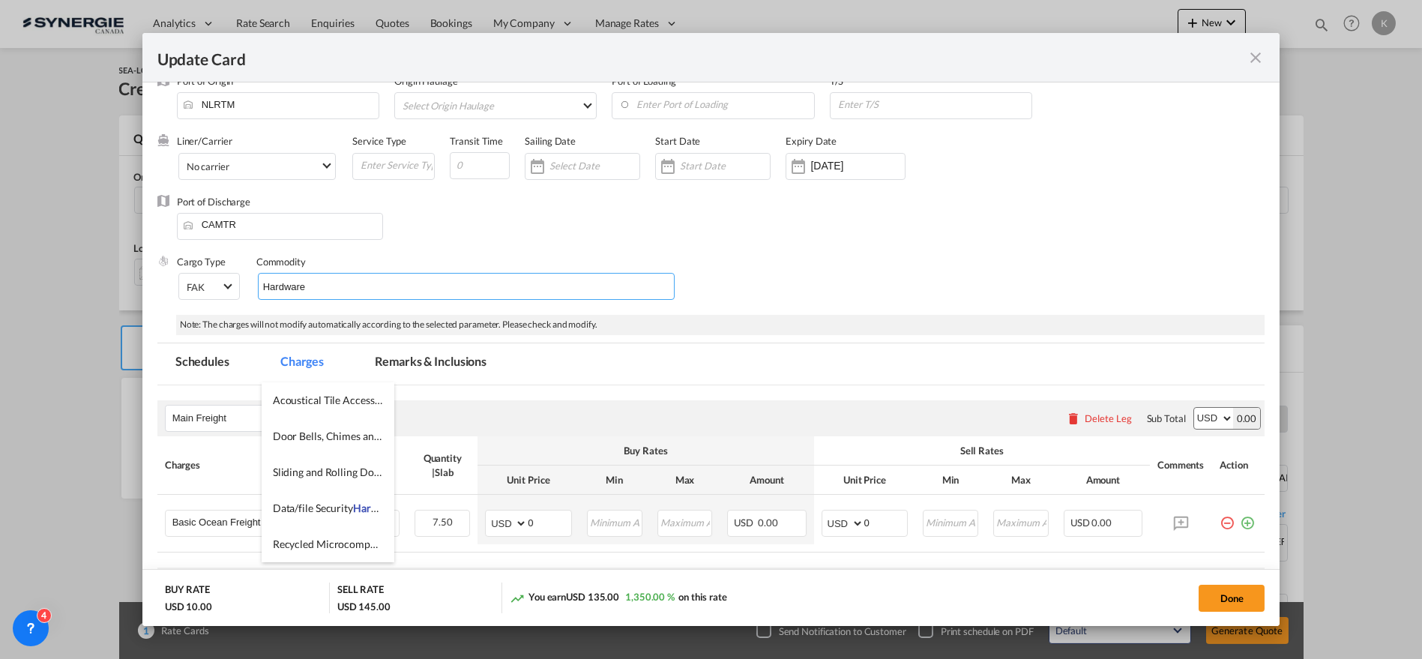
type input "Hardware"
click at [678, 228] on div "Port of Discharge CAMTR" at bounding box center [711, 225] width 1108 height 60
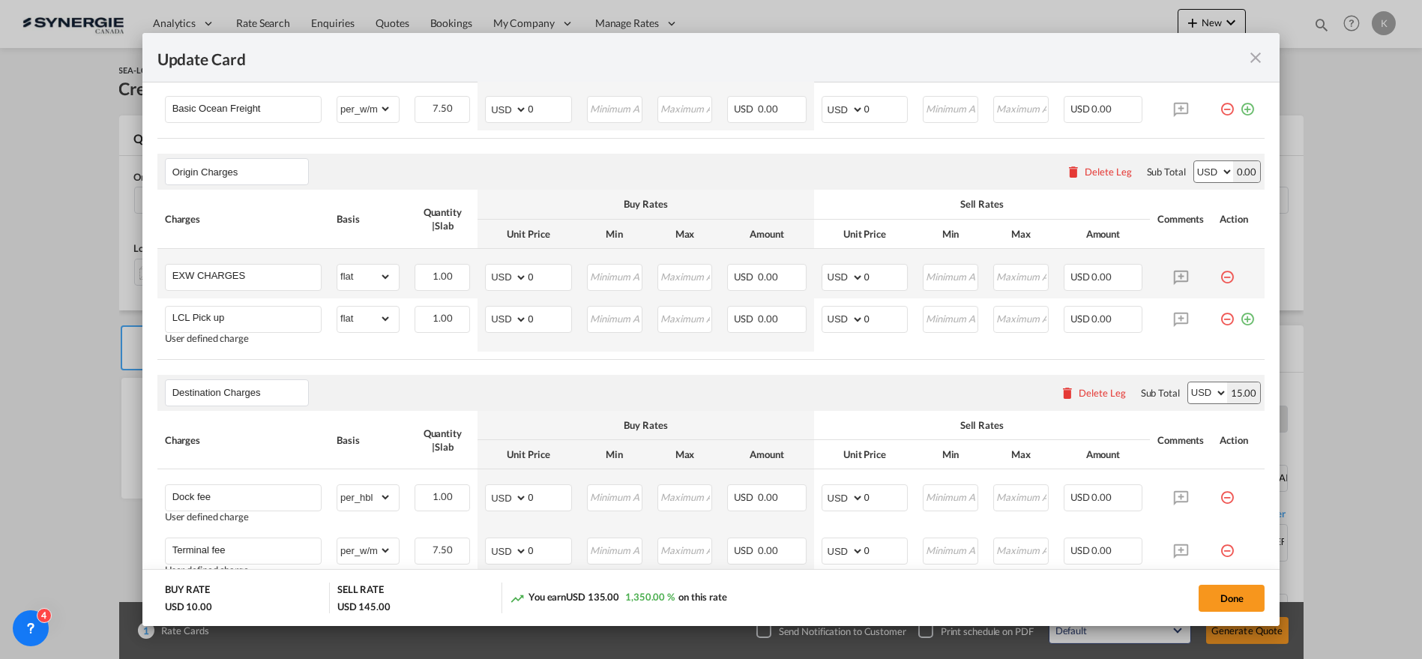
scroll to position [499, 0]
click at [278, 276] on input "EXW CHARGES" at bounding box center [246, 273] width 148 height 22
paste input "Pickup"
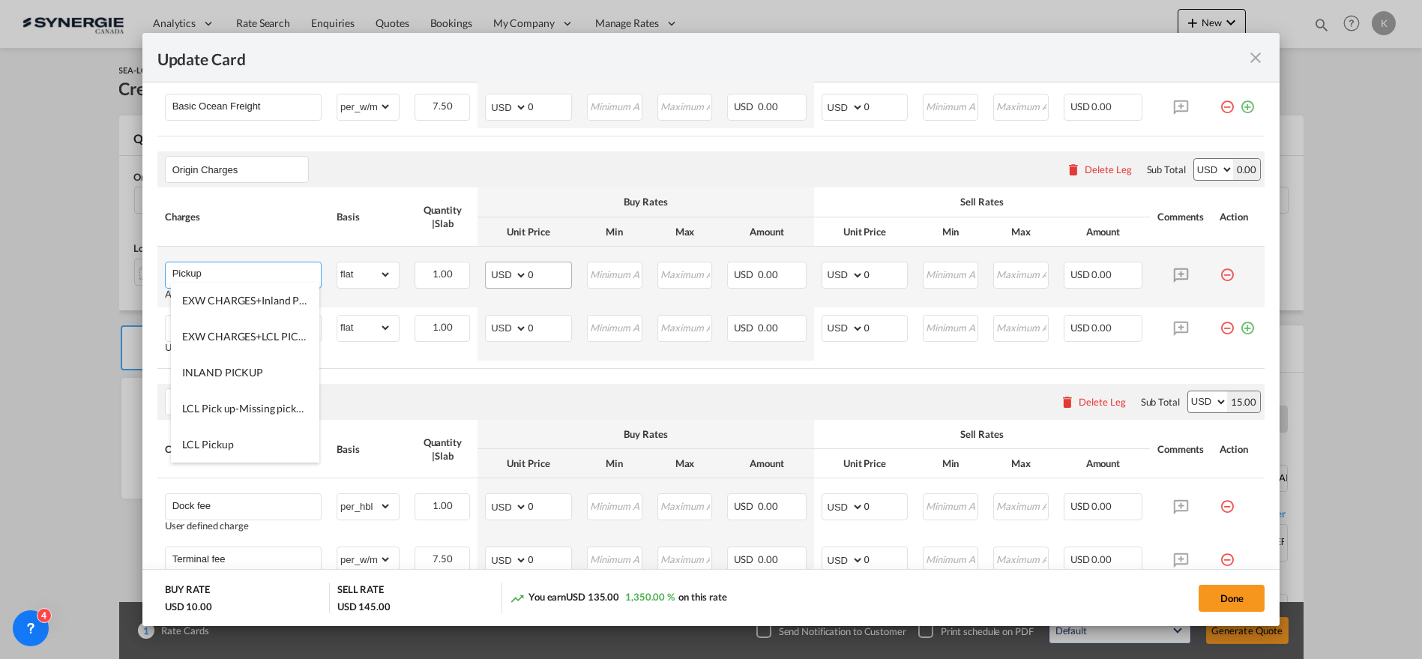
type input "Pickup"
click at [501, 273] on select "AED AFN ALL AMD ANG AOA ARS AUD AWG AZN BAM BBD BDT BGN BHD BIF BMD BND [PERSON…" at bounding box center [507, 275] width 39 height 21
select select "string:EUR"
click at [488, 265] on select "AED AFN ALL AMD ANG AOA ARS AUD AWG AZN BAM BBD BDT BGN BHD BIF BMD BND [PERSON…" at bounding box center [507, 275] width 39 height 21
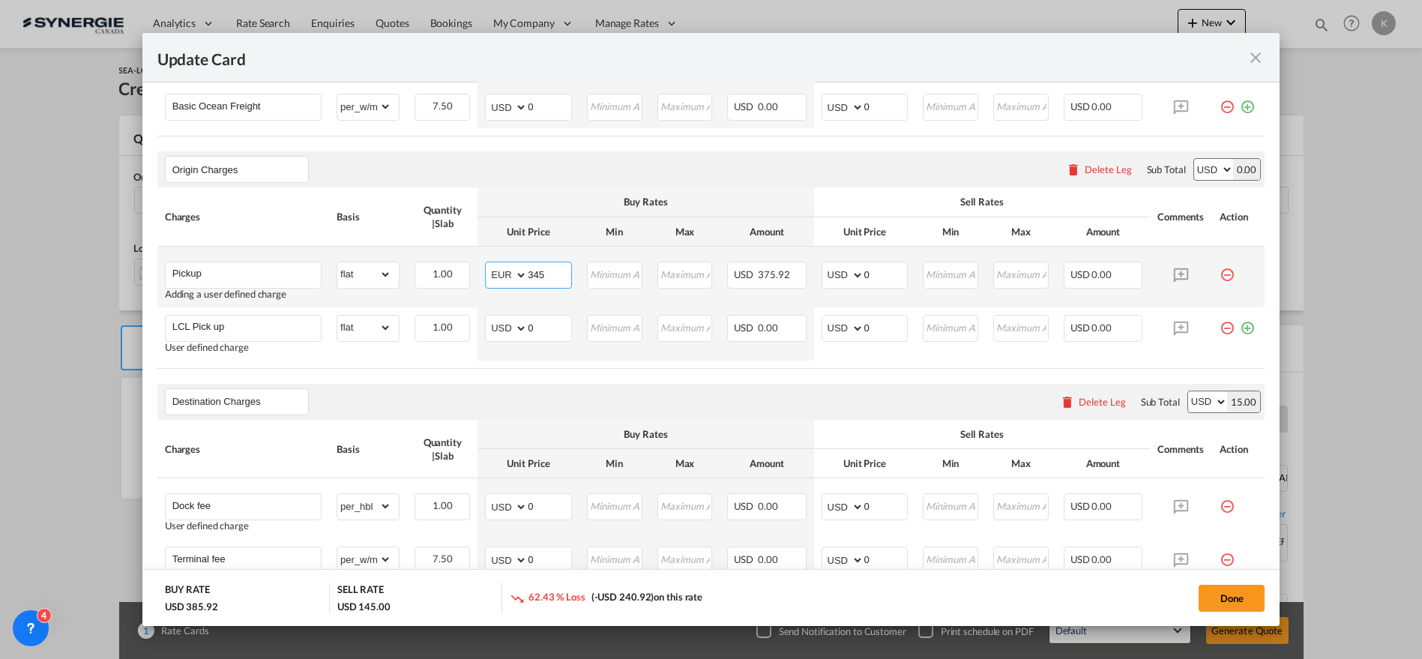
type input "345"
select select "string:EUR"
type input "363"
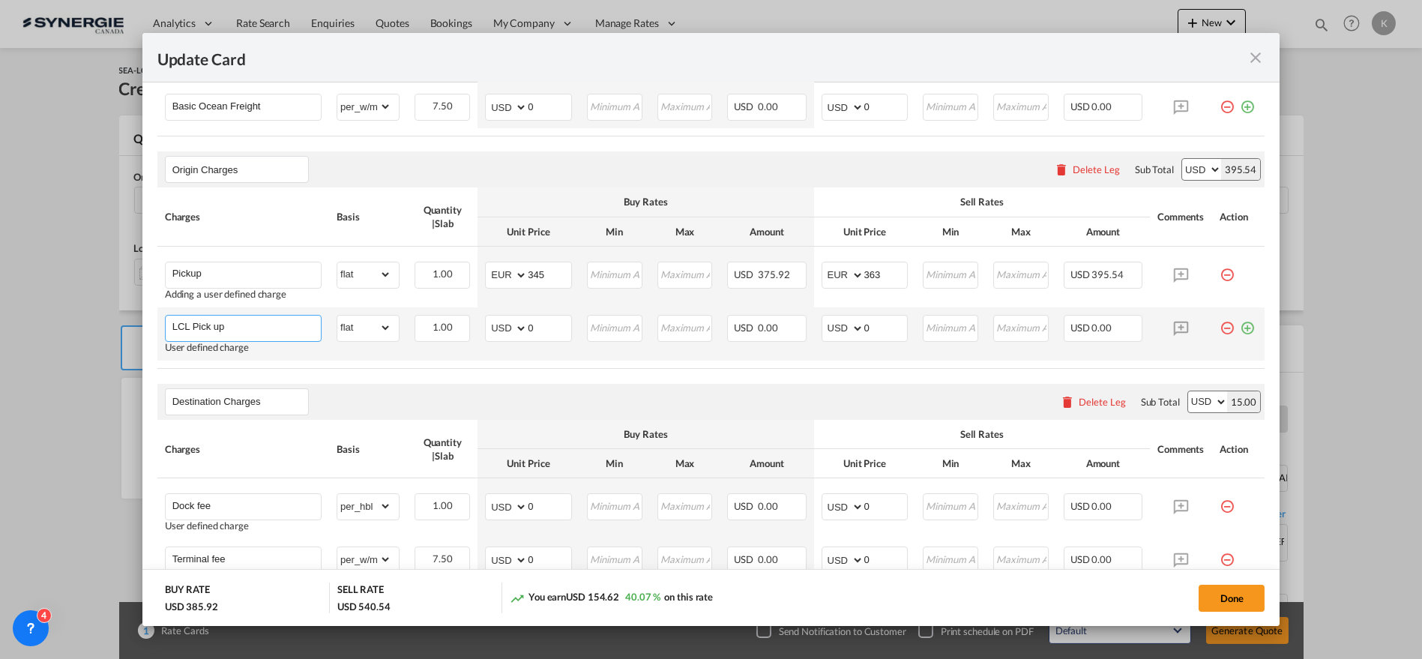
click at [277, 324] on input "LCL Pick up" at bounding box center [246, 327] width 148 height 22
click at [276, 324] on input "LCL Pick up" at bounding box center [246, 327] width 148 height 22
click at [275, 325] on input "LCL Pick up" at bounding box center [246, 327] width 148 height 22
paste input "THC origin"
type input "THC origin"
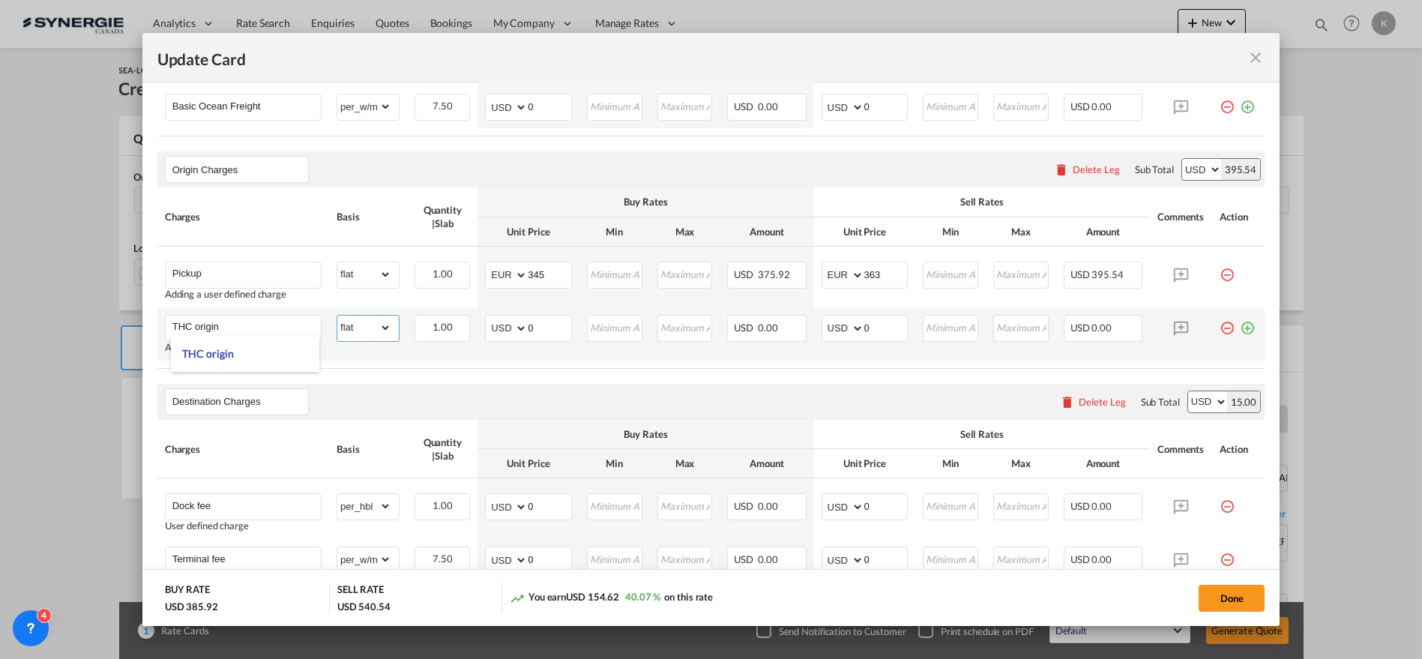
click at [388, 328] on select "gross_weight volumetric_weight per_shipment per_bl per_km per_hawb per_kg flat …" at bounding box center [364, 328] width 54 height 24
click at [506, 328] on select "AED AFN ALL AMD ANG AOA ARS AUD AWG AZN BAM BBD BDT BGN BHD BIF BMD BND [PERSON…" at bounding box center [507, 328] width 39 height 21
select select "string:EUR"
click at [488, 318] on select "AED AFN ALL AMD ANG AOA ARS AUD AWG AZN BAM BBD BDT BGN BHD BIF BMD BND [PERSON…" at bounding box center [507, 328] width 39 height 21
type input "89"
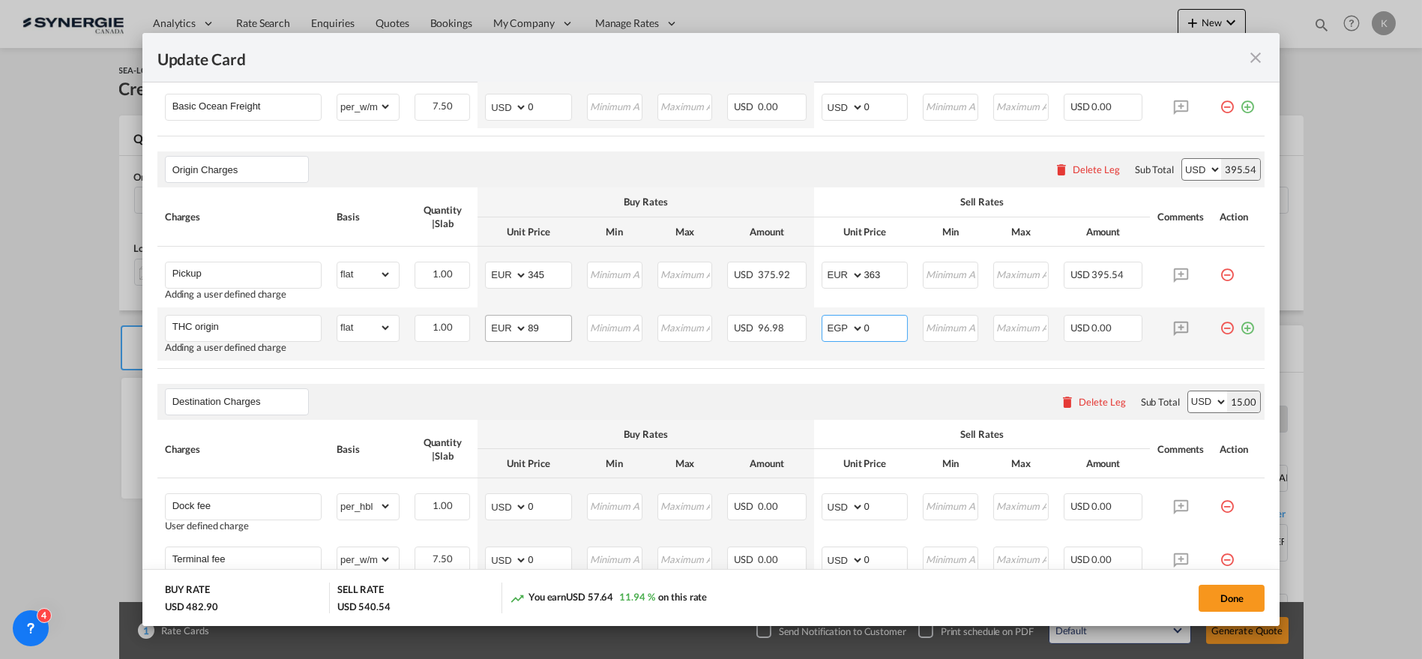
select select "string:EUR"
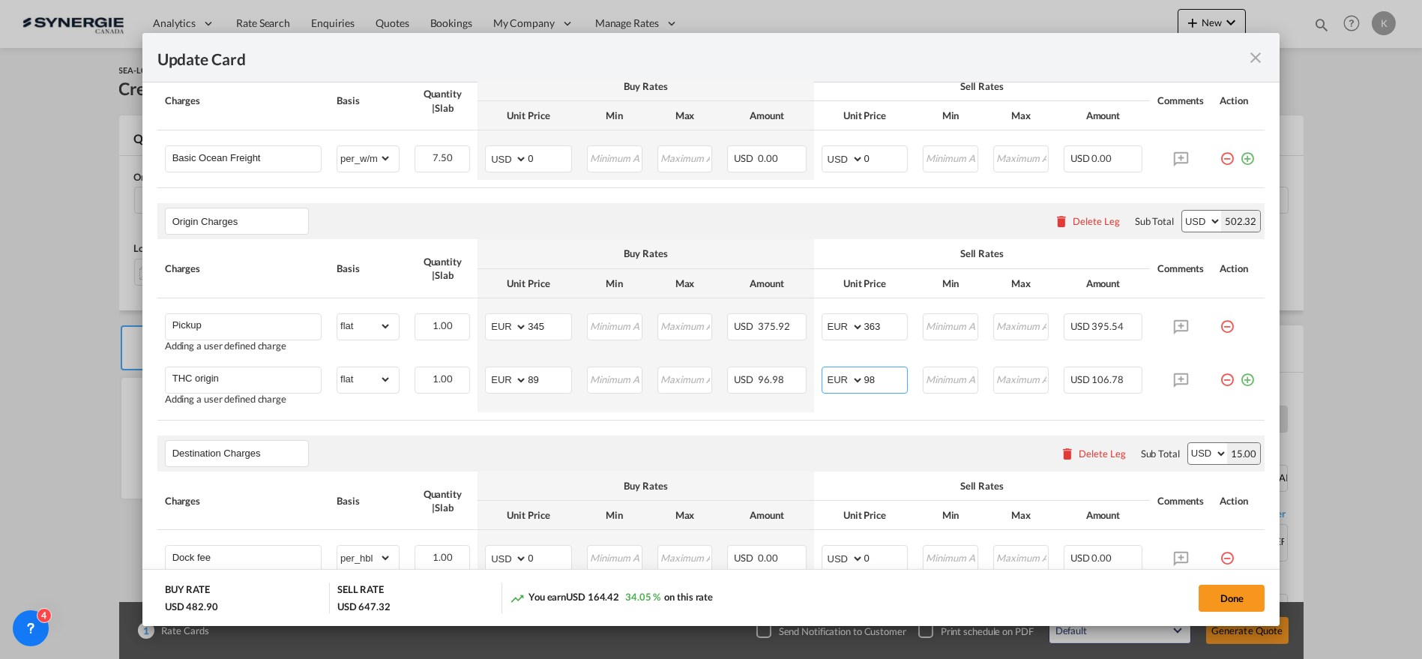
scroll to position [416, 0]
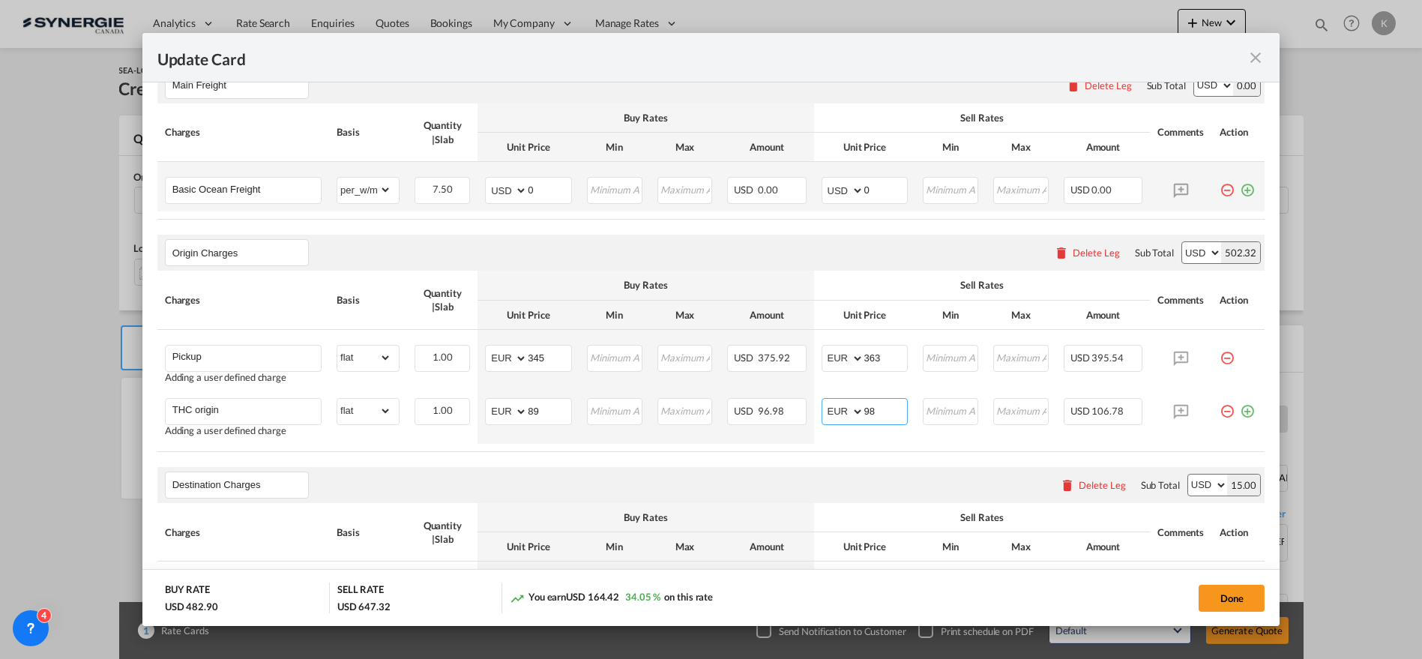
type input "98"
drag, startPoint x: 537, startPoint y: 174, endPoint x: 518, endPoint y: 187, distance: 23.7
click at [518, 187] on td "AED AFN ALL AMD ANG AOA ARS AUD AWG AZN BAM BBD BDT BGN BHD BIF BMD BND [PERSON…" at bounding box center [528, 186] width 102 height 49
drag, startPoint x: 547, startPoint y: 191, endPoint x: 528, endPoint y: 200, distance: 21.5
click at [528, 200] on md-input-container "AED AFN ALL AMD ANG AOA ARS AUD AWG AZN BAM BBD BDT BGN BHD BIF BMD BND [PERSON…" at bounding box center [528, 190] width 87 height 27
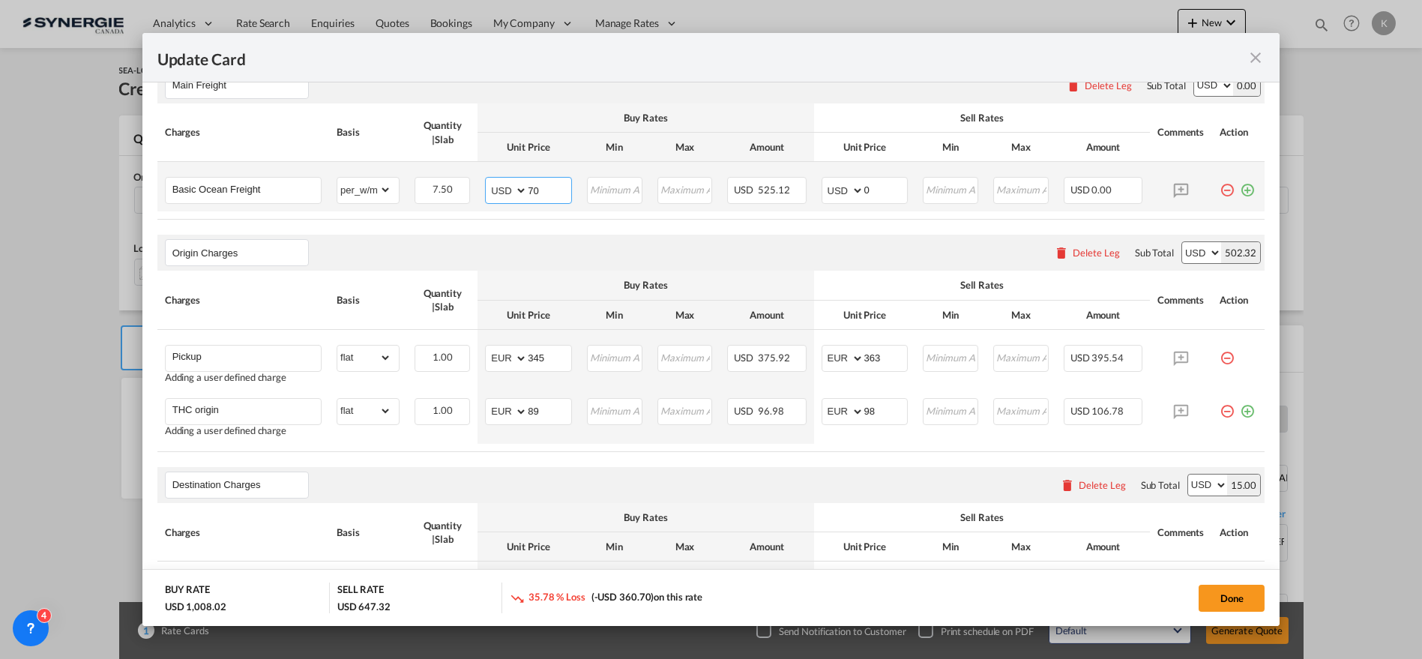
type input "70"
type input "85"
click at [298, 201] on div "Basic Ocean Freight" at bounding box center [243, 190] width 157 height 27
click at [290, 189] on input "Basic Ocean Freight" at bounding box center [246, 189] width 148 height 22
paste input "first Sailing on [DATE] (closing [DATE])"
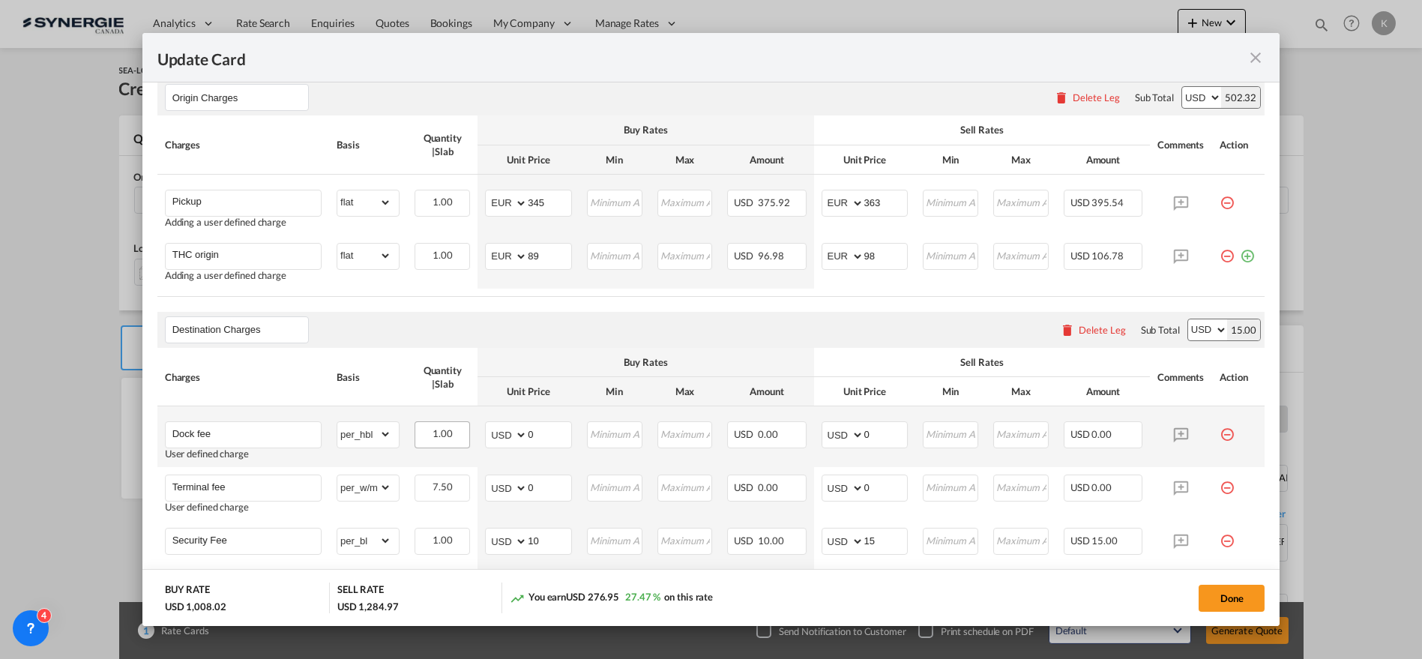
scroll to position [750, 0]
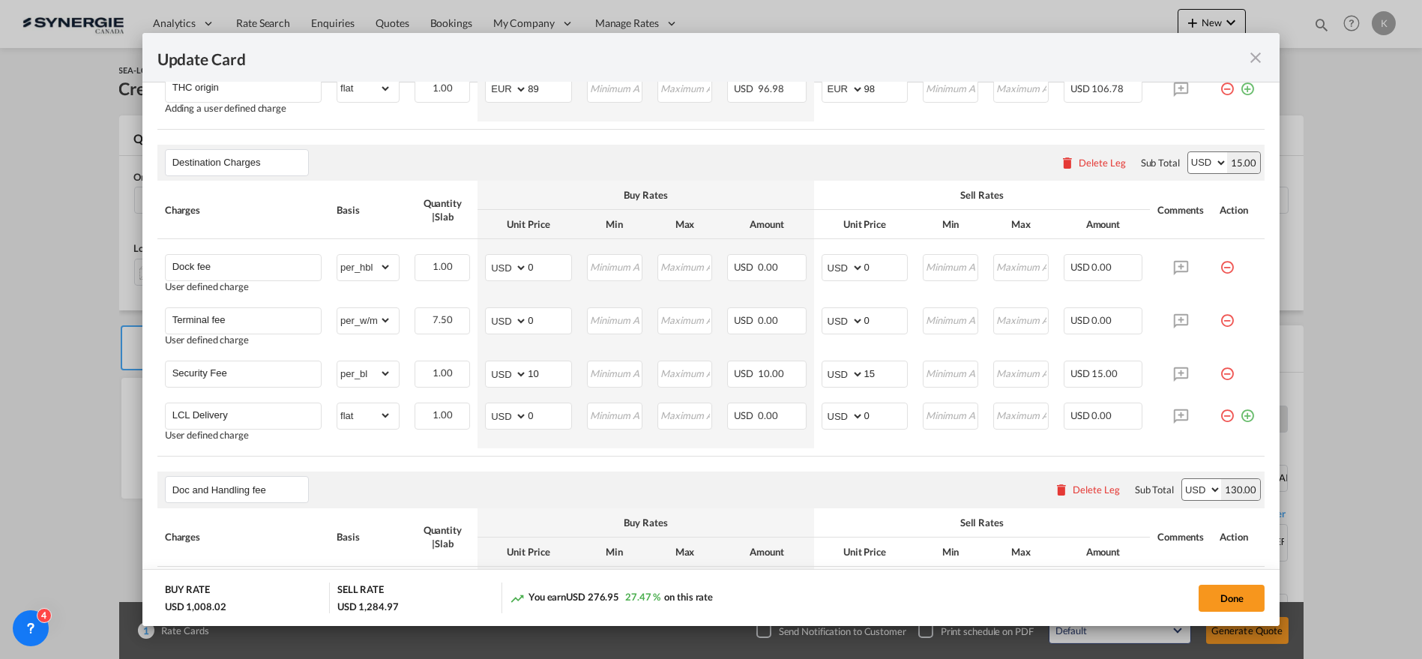
type input "Basic Ocean Freight first Sailing on [DATE] (closing [DATE])"
click at [229, 320] on input "Terminal fee" at bounding box center [246, 319] width 148 height 22
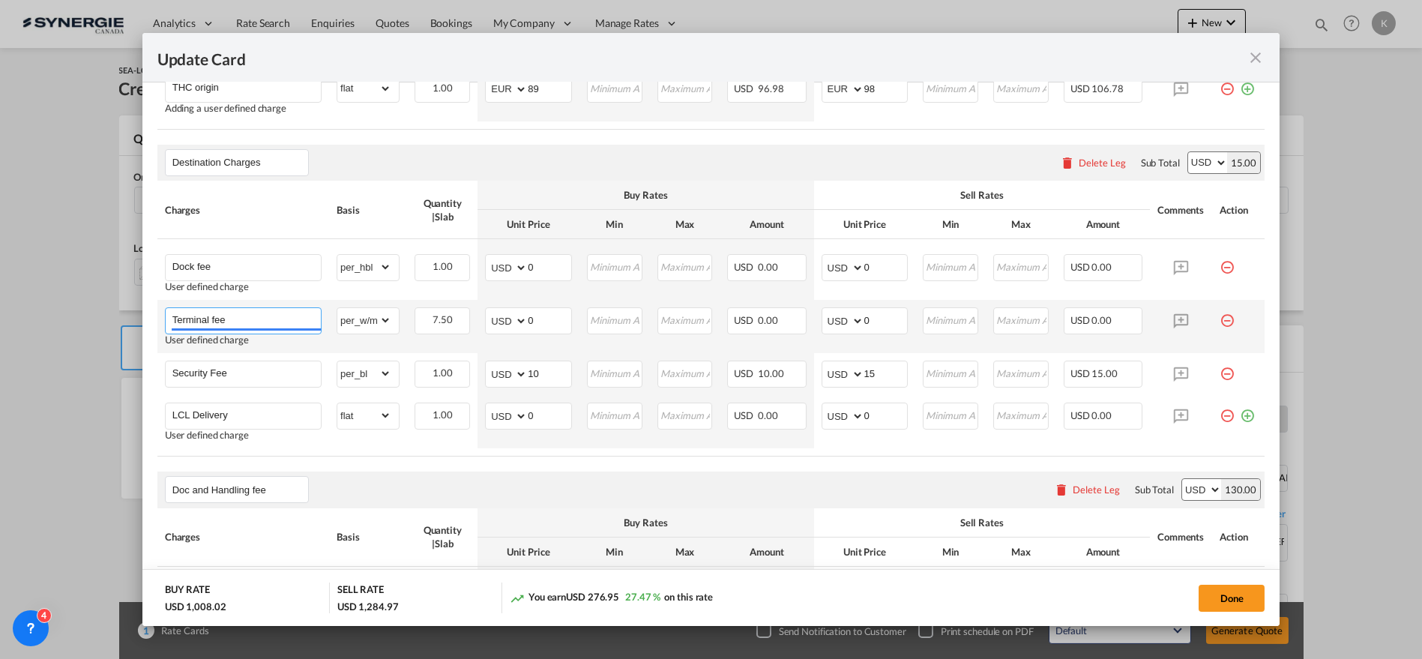
paste input "Handling"
type input "Handling"
click at [364, 314] on select "gross_weight volumetric_weight per_shipment per_bl per_km per_hawb per_kg flat …" at bounding box center [364, 320] width 54 height 24
select select "per_bl"
click at [337, 308] on select "gross_weight volumetric_weight per_shipment per_bl per_km per_hawb per_kg flat …" at bounding box center [364, 320] width 54 height 24
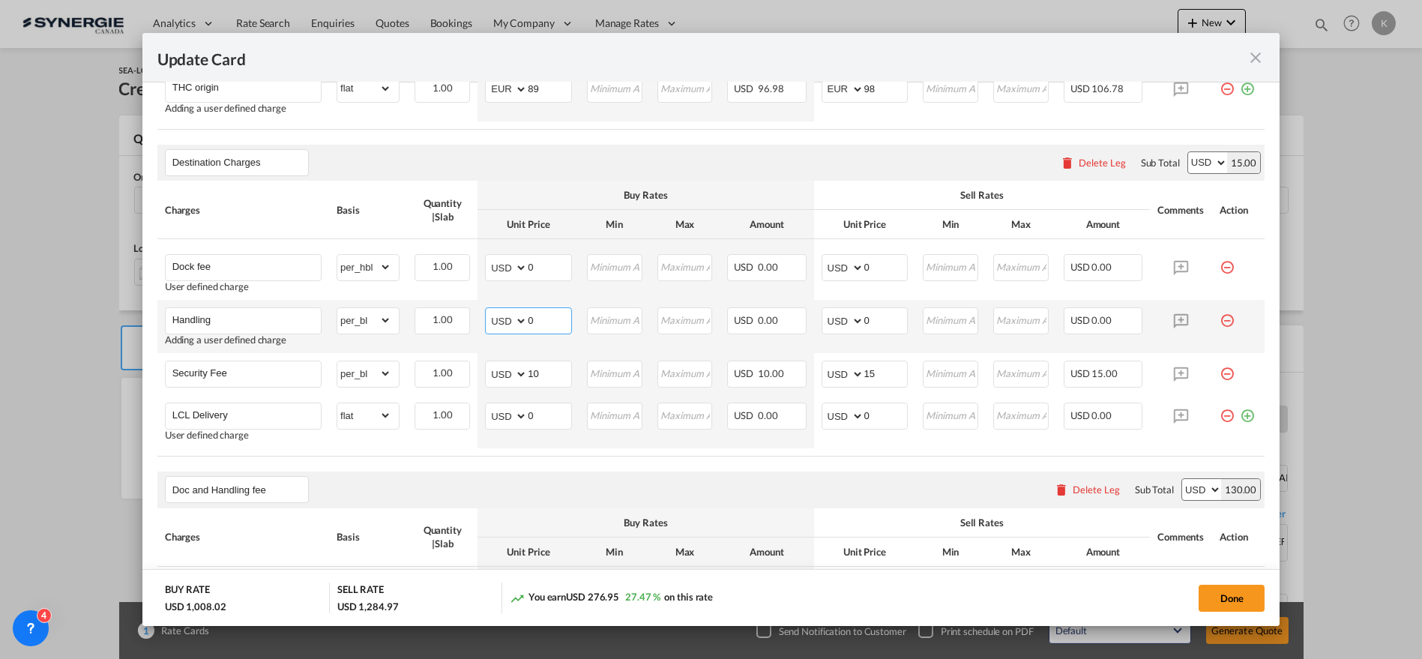
drag, startPoint x: 504, startPoint y: 320, endPoint x: 495, endPoint y: 320, distance: 9.0
click at [495, 325] on md-input-container "AED AFN ALL AMD ANG AOA ARS AUD AWG AZN BAM BBD BDT BGN BHD BIF BMD BND [PERSON…" at bounding box center [528, 320] width 87 height 27
type input "75"
type input "83"
click at [210, 373] on input "Security Fee" at bounding box center [246, 372] width 148 height 22
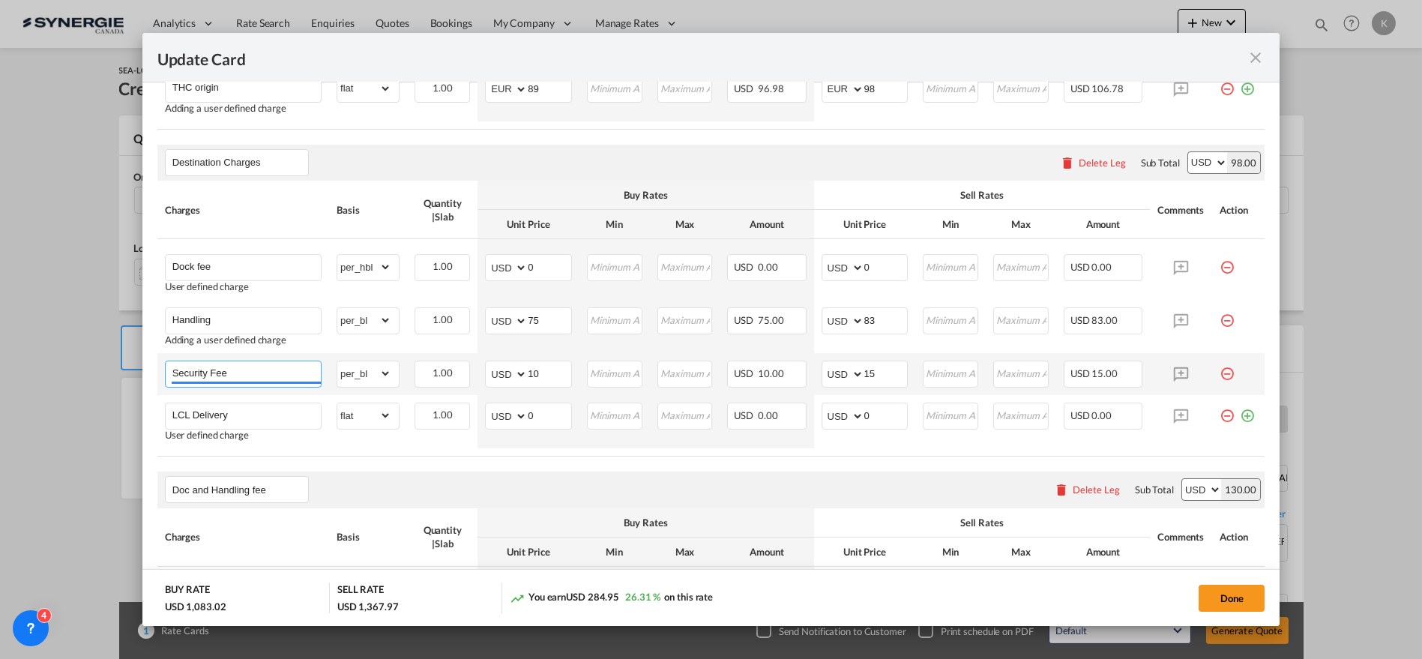
click at [210, 373] on input "Security Fee" at bounding box center [246, 372] width 148 height 22
paste input "Manifest"
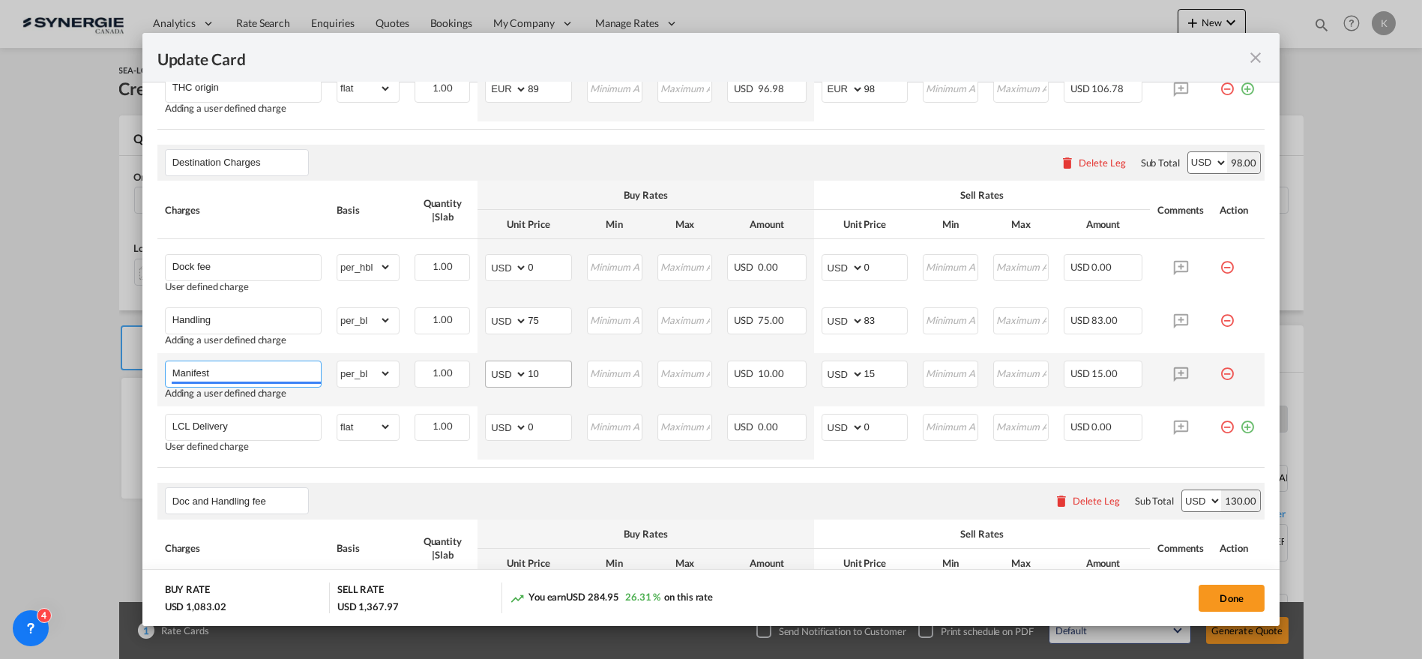
type input "Manifest"
drag, startPoint x: 556, startPoint y: 370, endPoint x: 524, endPoint y: 372, distance: 32.3
click at [528, 372] on input "10" at bounding box center [549, 372] width 43 height 22
type input "15"
type input "18"
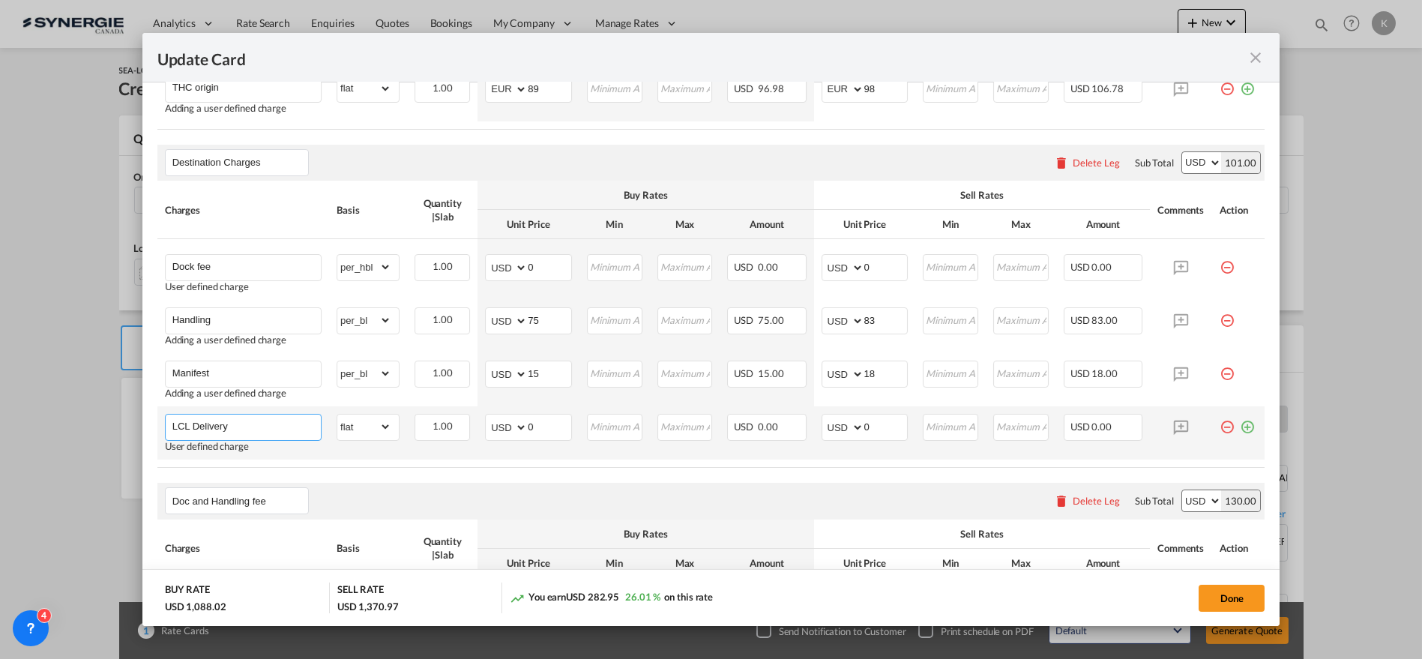
click at [276, 427] on input "LCL Delivery" at bounding box center [246, 426] width 148 height 22
paste input "THC"
type input "THC"
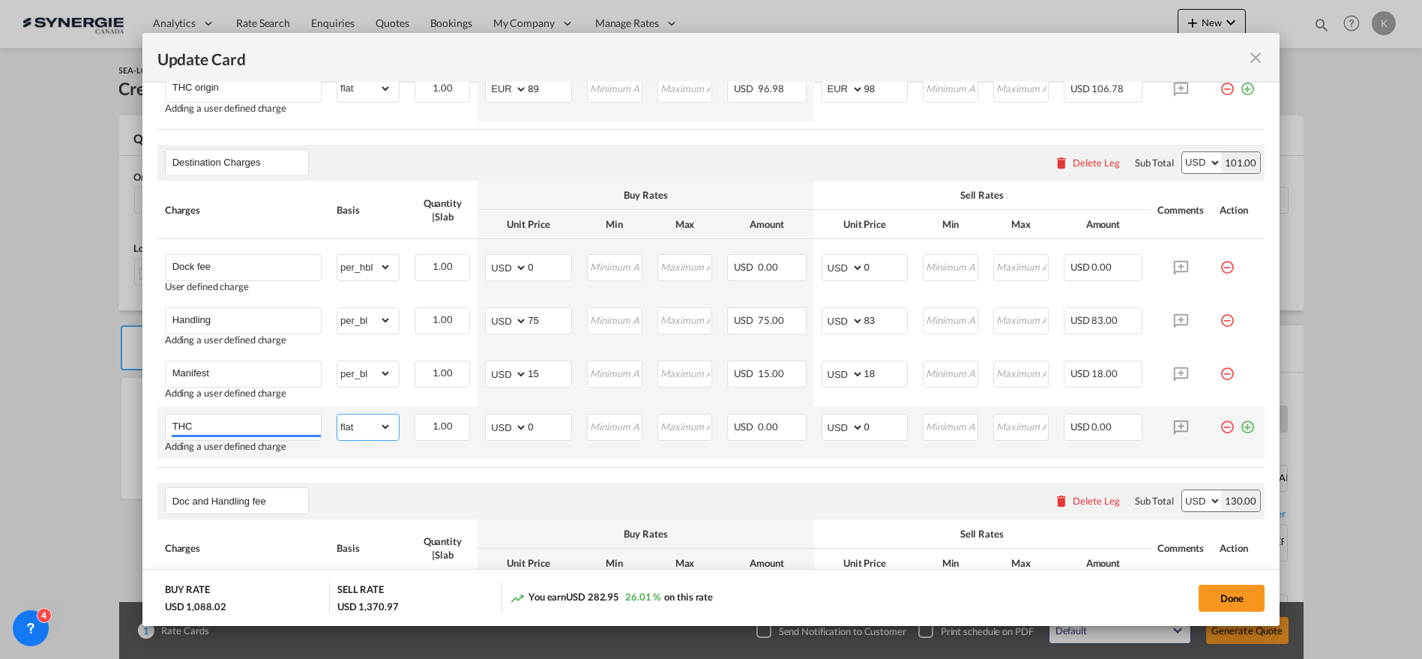
click at [382, 427] on select "gross_weight volumetric_weight per_shipment per_bl per_km per_hawb per_kg flat …" at bounding box center [364, 427] width 54 height 24
select select "per_cbm"
click at [337, 415] on select "gross_weight volumetric_weight per_shipment per_bl per_km per_hawb per_kg flat …" at bounding box center [364, 427] width 54 height 24
drag, startPoint x: 507, startPoint y: 435, endPoint x: 485, endPoint y: 439, distance: 22.9
click at [486, 437] on md-input-container "AED AFN ALL AMD ANG AOA ARS AUD AWG AZN BAM BBD BDT BGN BHD BIF BMD BND [PERSON…" at bounding box center [528, 427] width 87 height 27
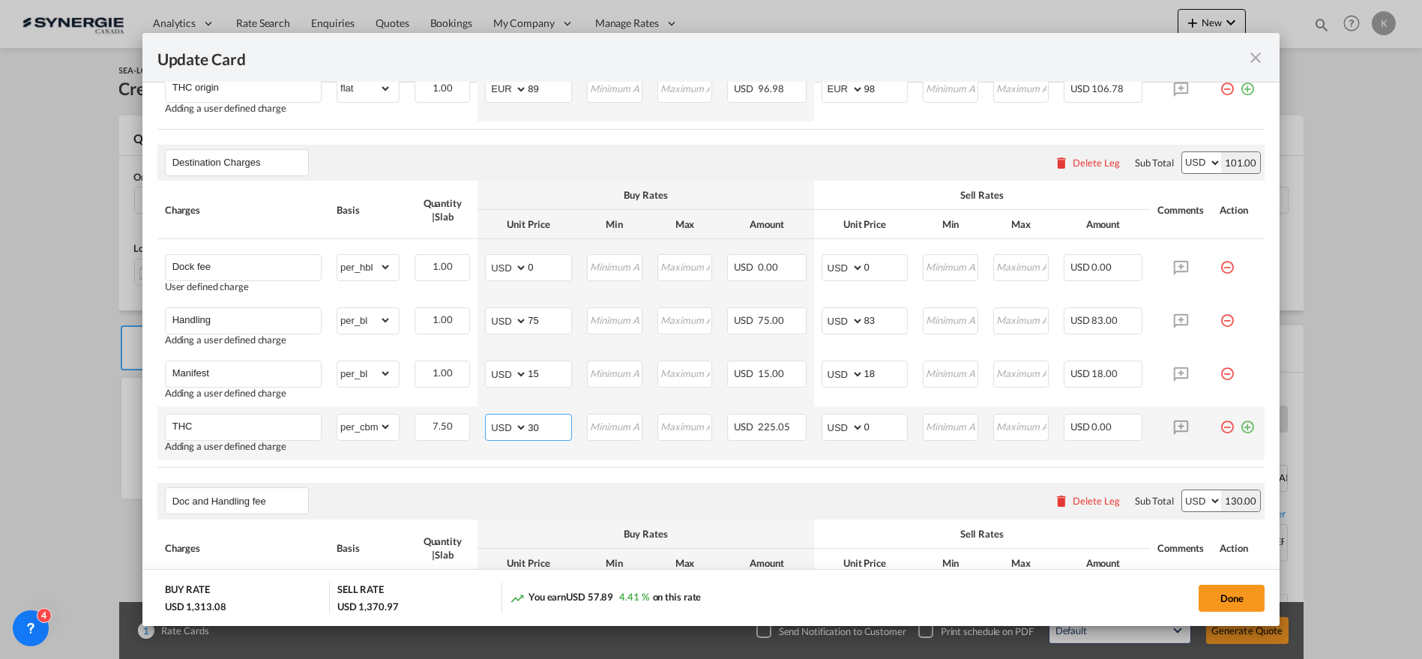
type input "30"
type input "33"
click at [939, 427] on input "Update Card Pickup ..." at bounding box center [950, 426] width 53 height 22
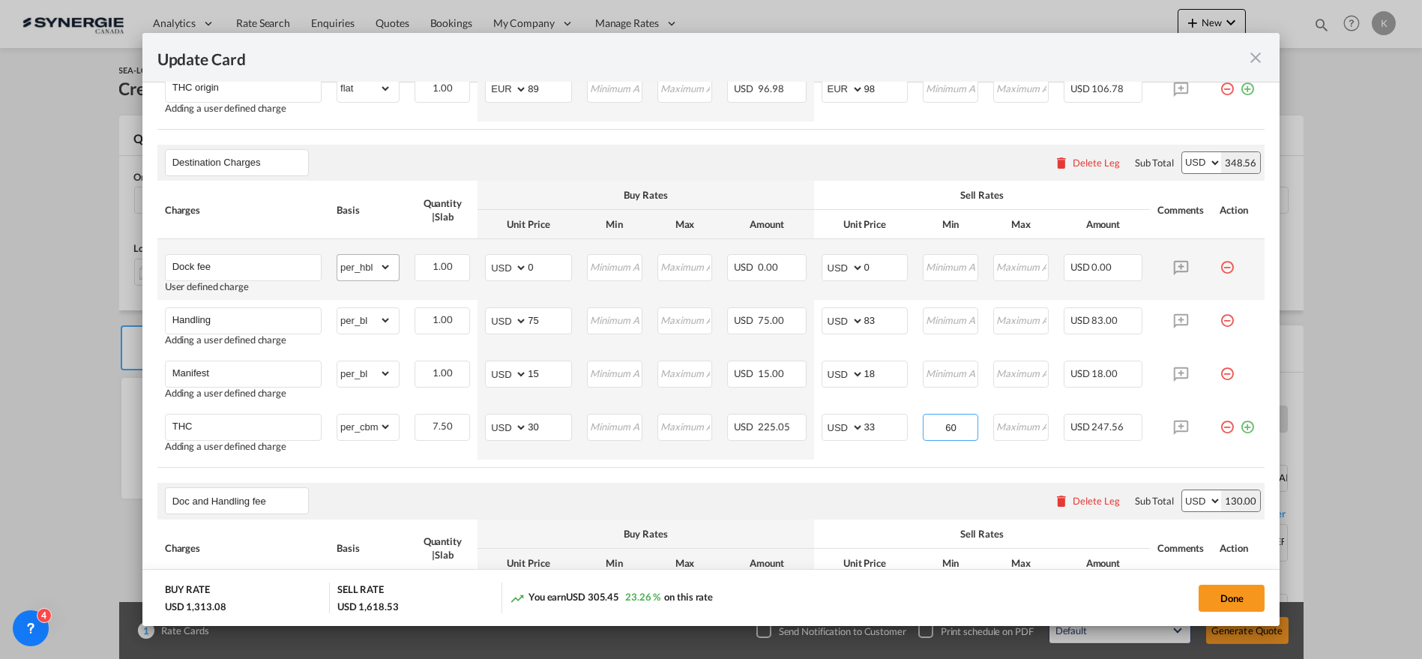
type input "60"
click at [383, 267] on select "gross_weight volumetric_weight per_shipment per_bl per_km per_hawb per_kg flat …" at bounding box center [364, 267] width 54 height 24
select select "per_cbm"
click at [337, 255] on select "gross_weight volumetric_weight per_shipment per_bl per_km per_hawb per_kg flat …" at bounding box center [364, 267] width 54 height 24
click at [503, 265] on md-input-container "AED AFN ALL AMD ANG AOA ARS AUD AWG AZN BAM BBD BDT BGN BHD BIF BMD BND [PERSON…" at bounding box center [528, 267] width 87 height 27
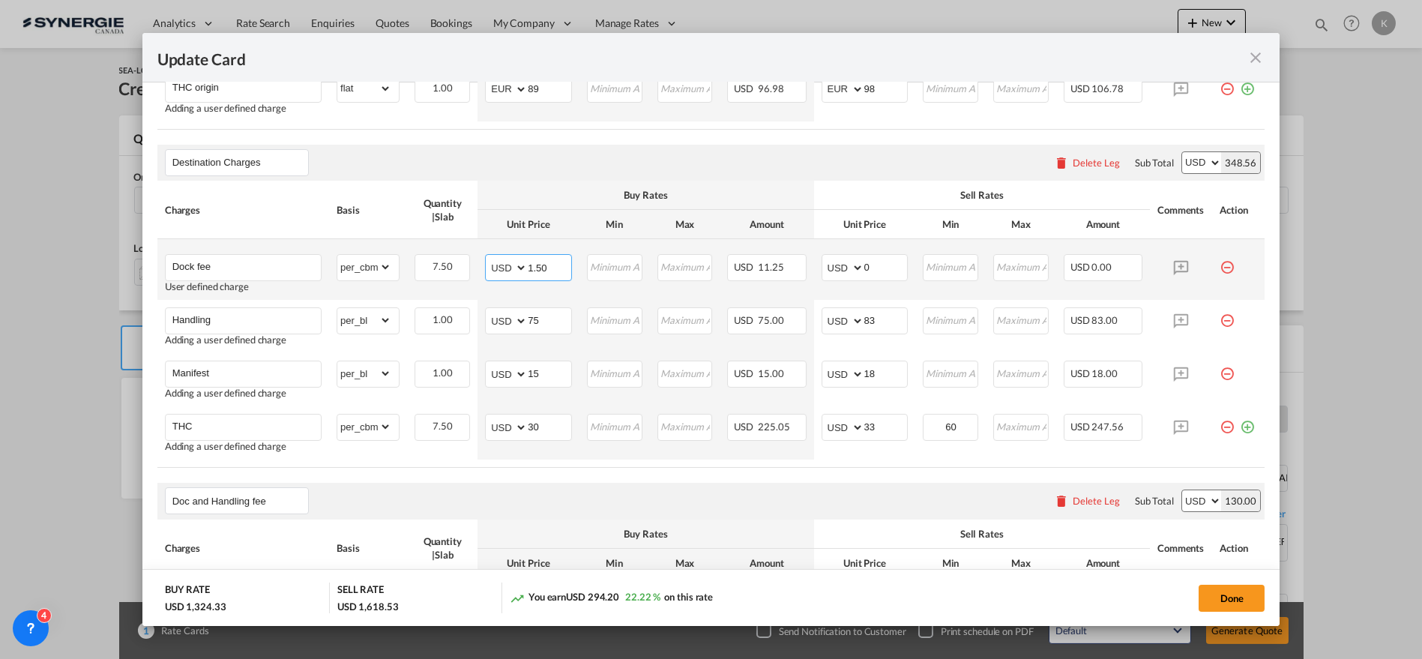
type input "1.50"
type input "1.65"
type input "66"
click at [591, 263] on input "Update Card Pickup ..." at bounding box center [614, 266] width 53 height 22
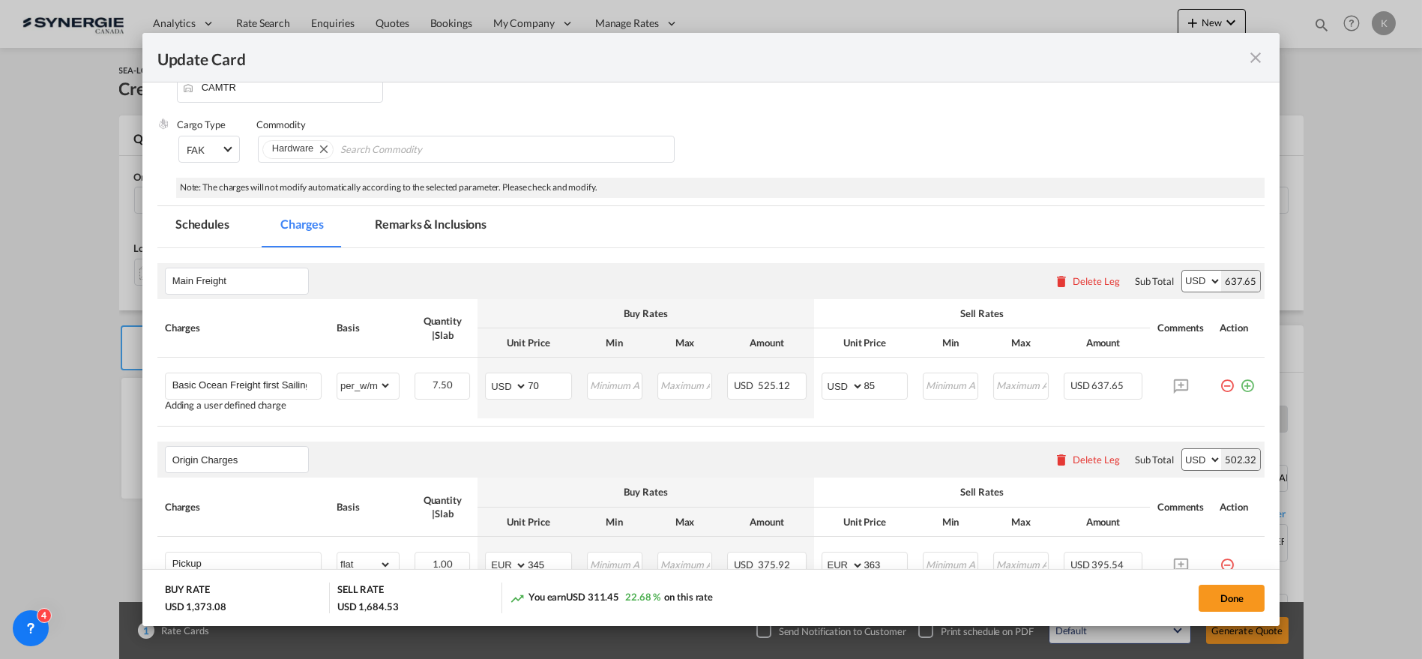
scroll to position [166, 0]
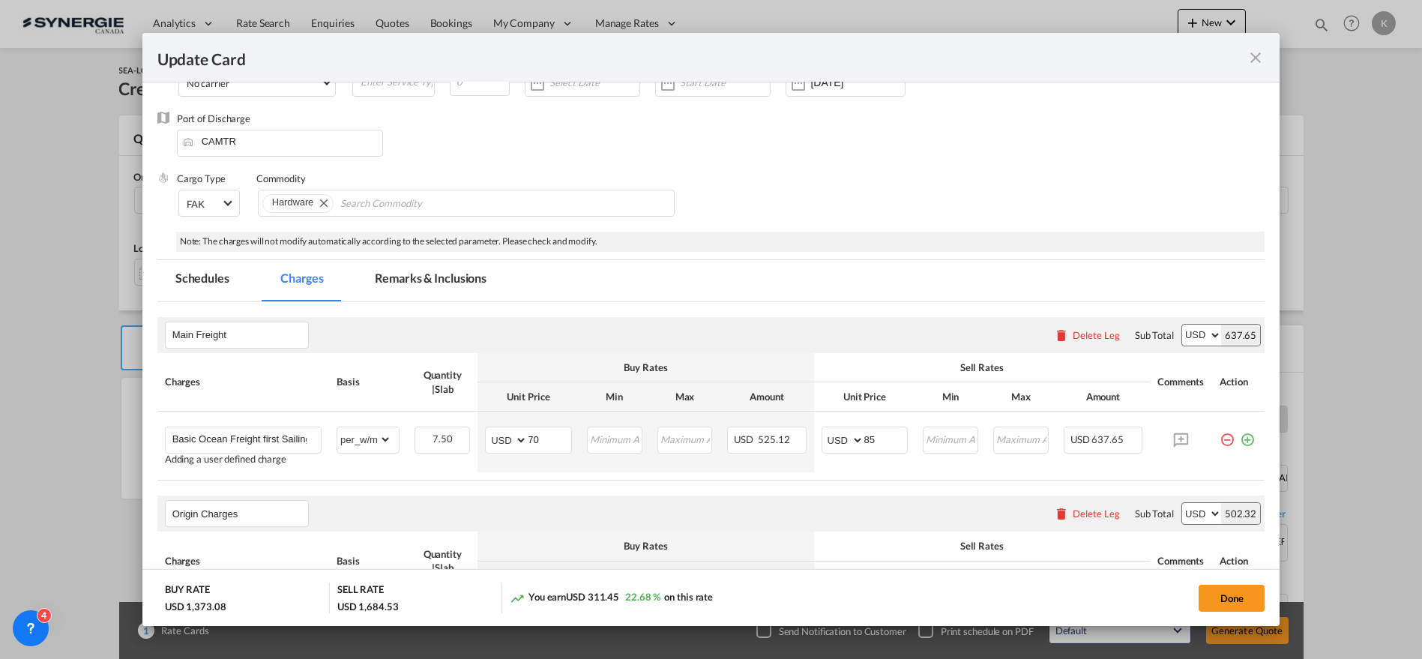
type input "60"
drag, startPoint x: 432, startPoint y: 279, endPoint x: 36, endPoint y: 253, distance: 397.3
click at [432, 279] on md-tab-item "Remarks & Inclusions" at bounding box center [431, 280] width 148 height 41
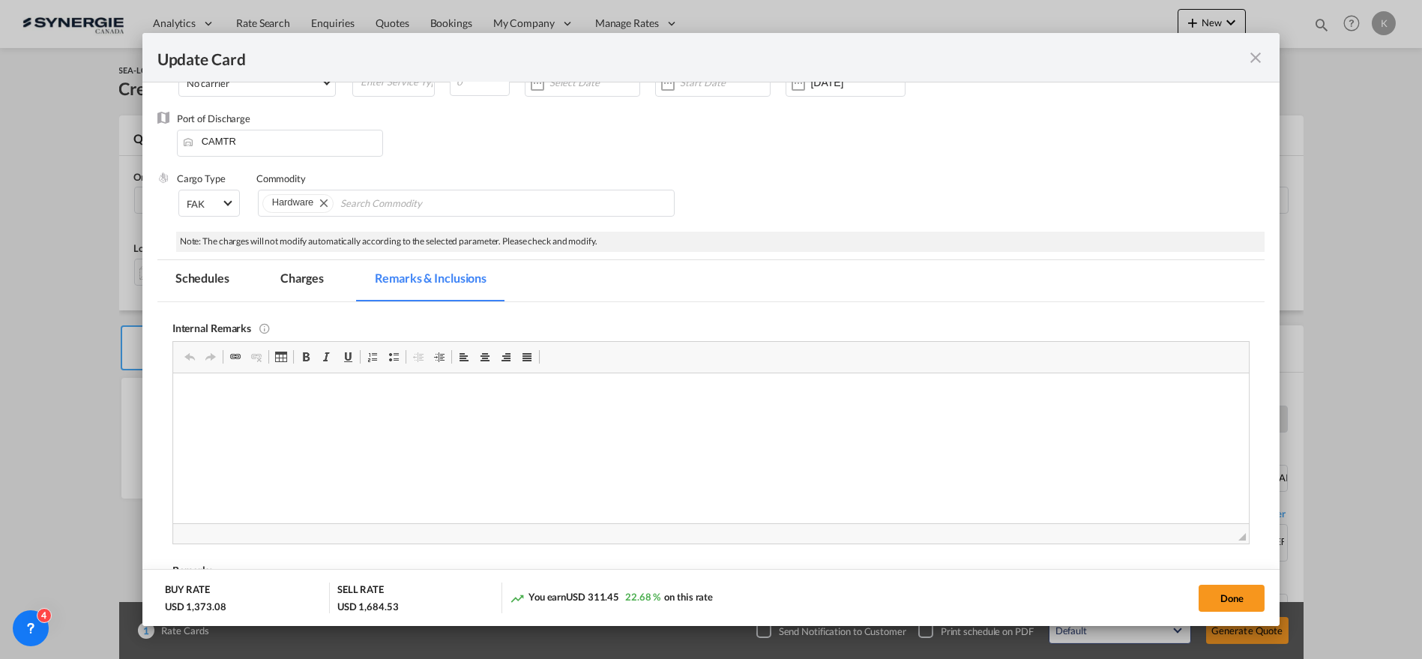
scroll to position [0, 0]
drag, startPoint x: 1227, startPoint y: 589, endPoint x: 880, endPoint y: 649, distance: 352.2
click at [1227, 589] on button "Done" at bounding box center [1232, 598] width 66 height 27
type input "[DATE]"
type input "1.5"
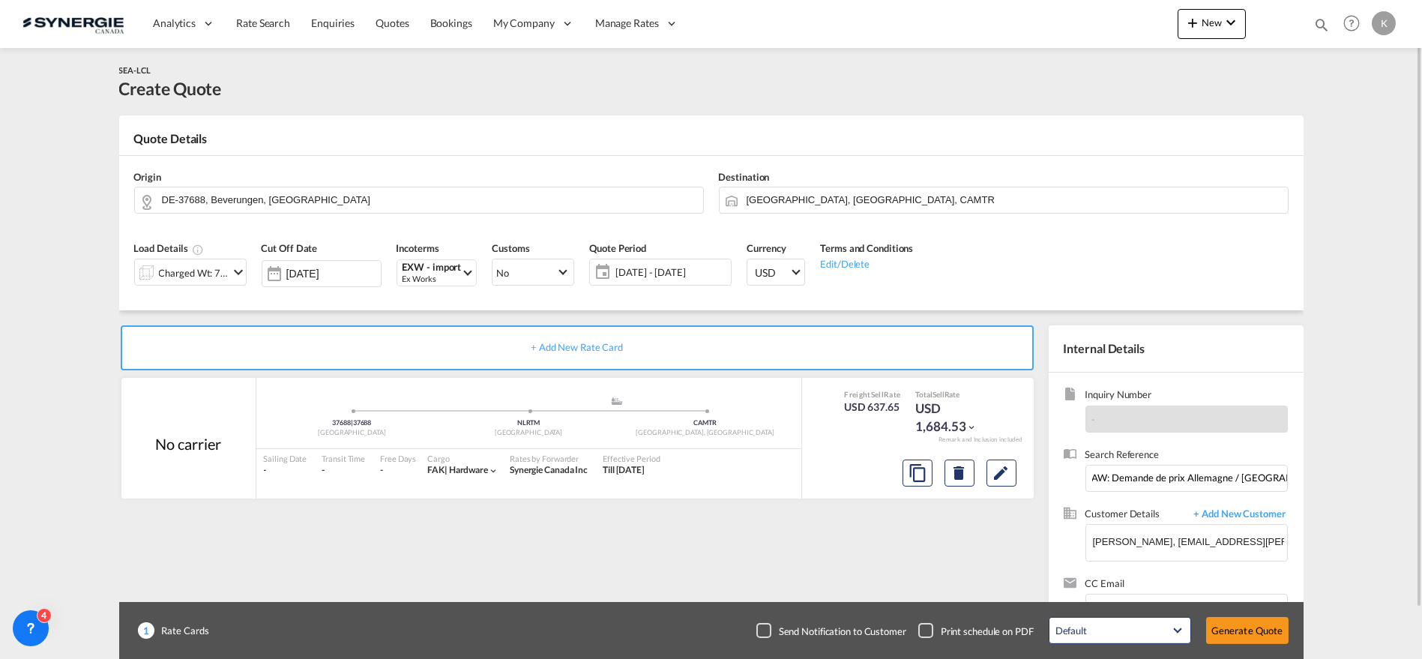
click at [765, 630] on div "Checkbox No Ink" at bounding box center [763, 630] width 15 height 15
click at [1240, 628] on button "Generate Quote" at bounding box center [1247, 630] width 82 height 27
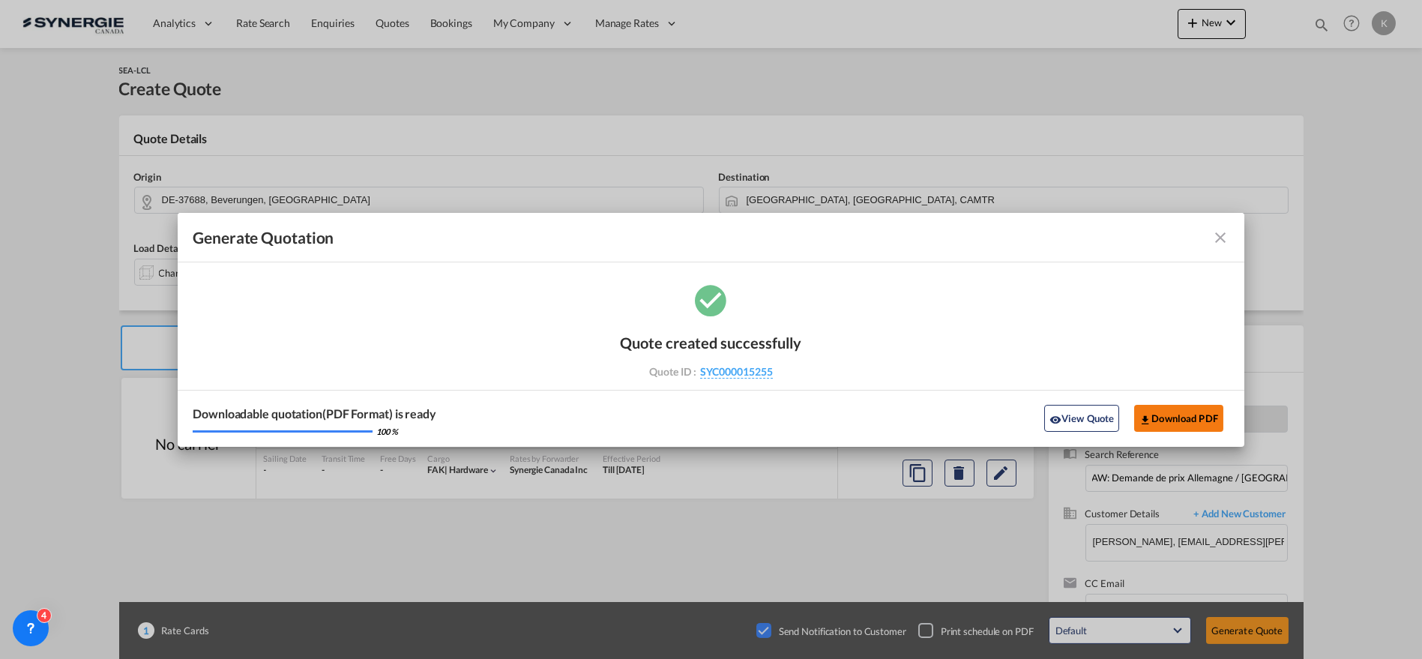
click at [1163, 425] on button "Download PDF" at bounding box center [1178, 418] width 89 height 27
